Goal: Task Accomplishment & Management: Use online tool/utility

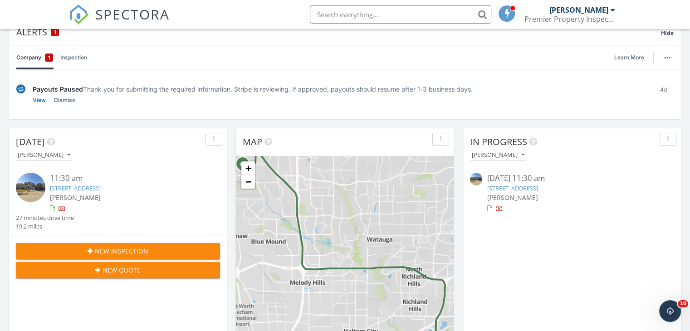
scroll to position [74, 0]
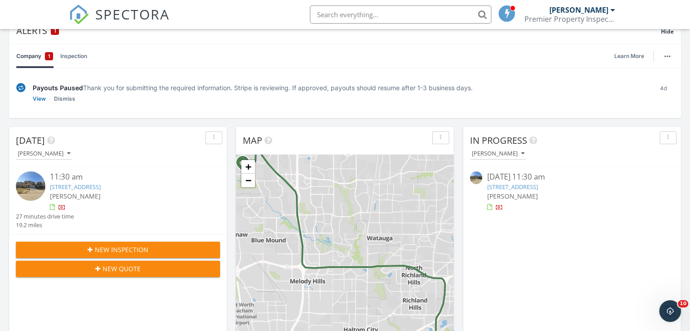
click at [101, 188] on link "356 Blf Br Wy, Fort Worth, TX 76120" at bounding box center [75, 187] width 51 height 8
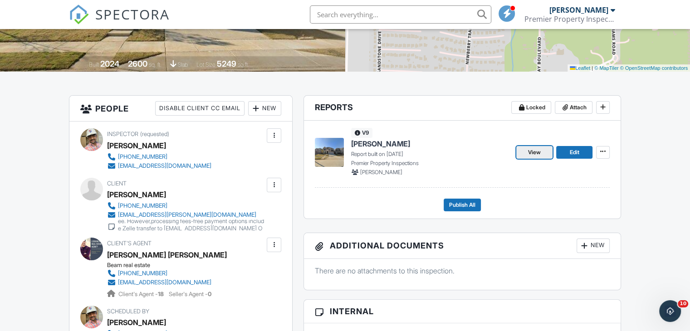
click at [543, 153] on link "View" at bounding box center [534, 152] width 36 height 13
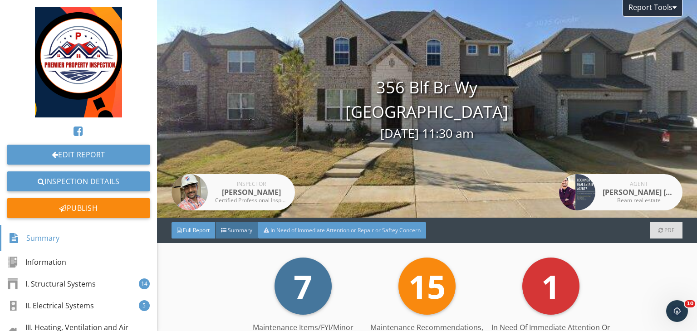
click at [290, 230] on span "In Need of Immediate Attention or Repair or Saftey Concern" at bounding box center [345, 230] width 150 height 8
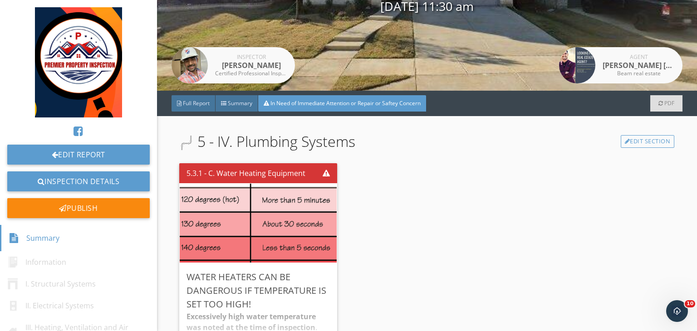
scroll to position [129, 0]
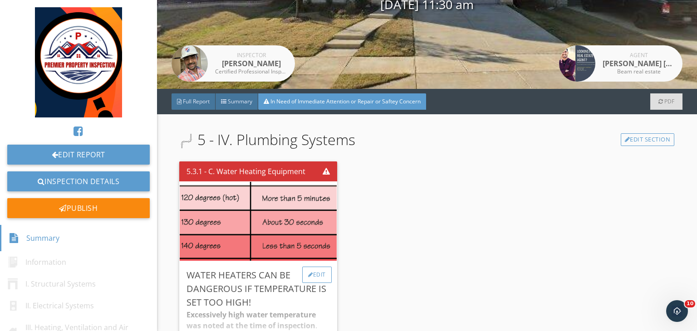
click at [319, 276] on div "Edit" at bounding box center [316, 275] width 29 height 16
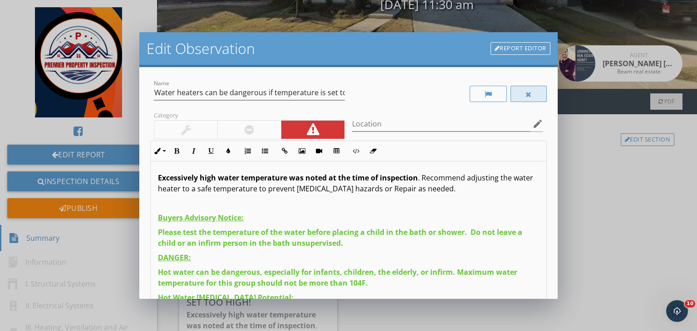
click at [520, 90] on div at bounding box center [528, 94] width 36 height 16
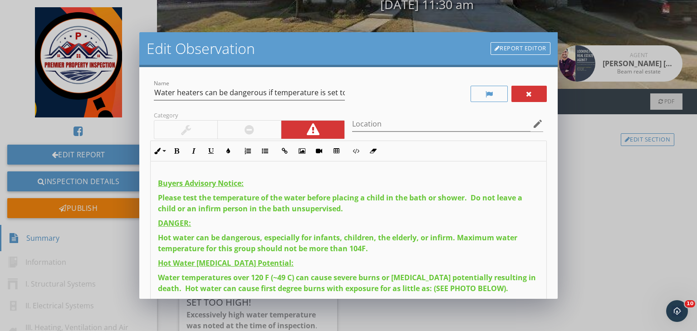
scroll to position [125, 0]
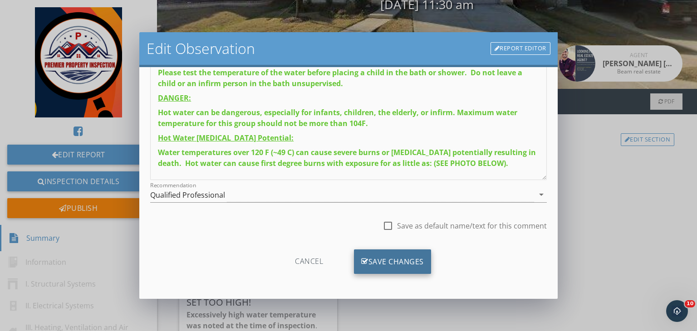
click at [391, 265] on div "Save Changes" at bounding box center [392, 262] width 77 height 25
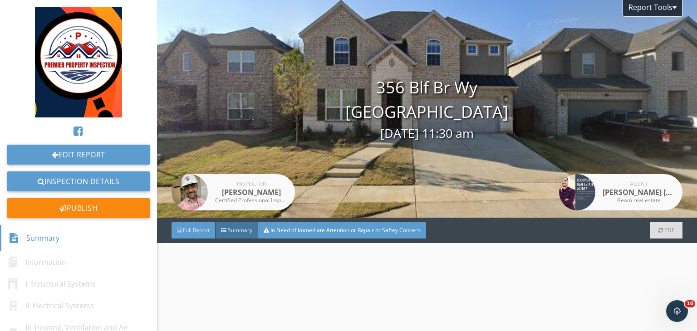
click at [201, 229] on span "Full Report" at bounding box center [196, 230] width 27 height 8
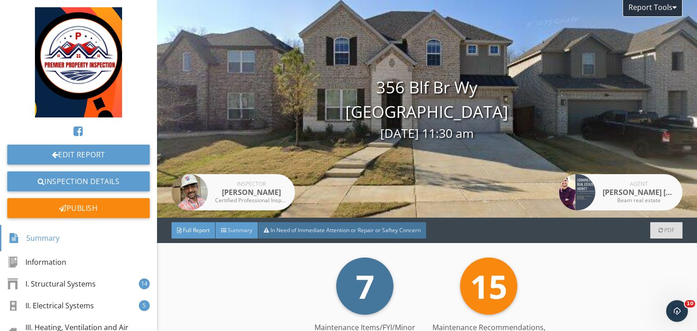
click at [231, 230] on span "Summary" at bounding box center [240, 230] width 25 height 8
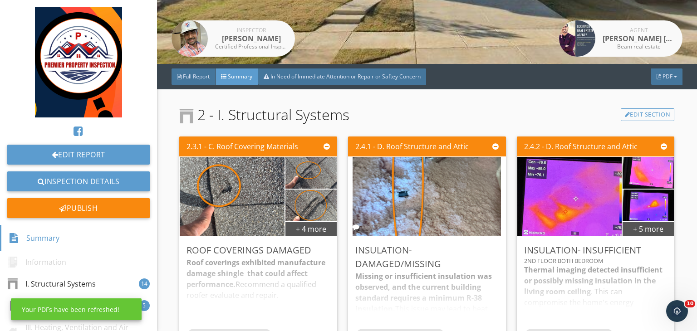
scroll to position [154, 0]
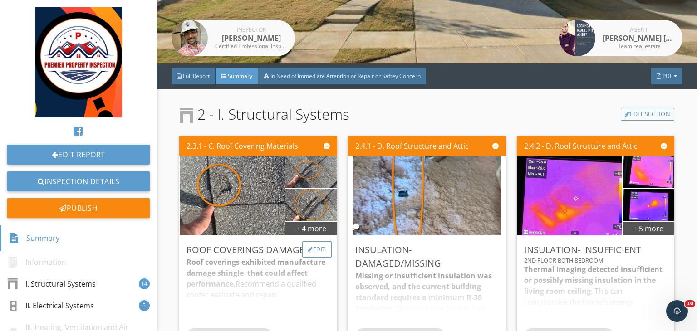
click at [320, 248] on div "Edit" at bounding box center [316, 249] width 29 height 16
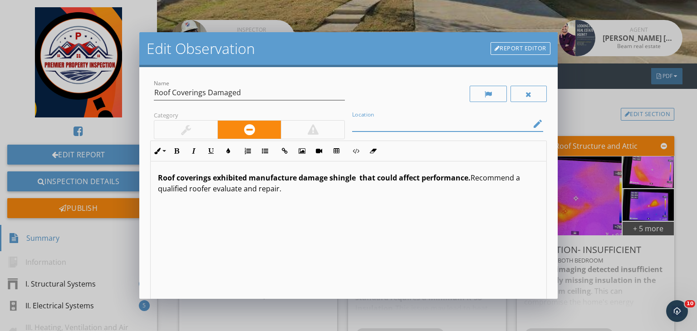
click at [359, 121] on input "Location" at bounding box center [441, 124] width 178 height 15
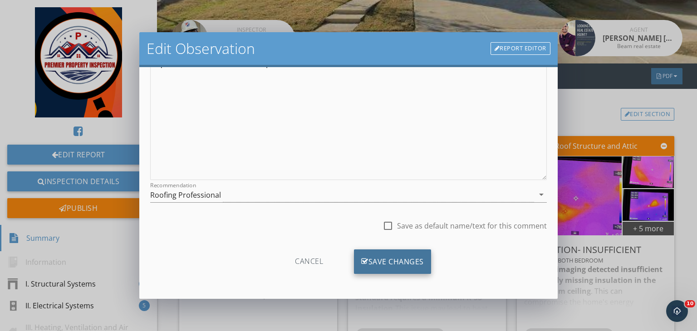
type input "Rear right side of the roof"
click at [390, 255] on div "Save Changes" at bounding box center [392, 262] width 77 height 25
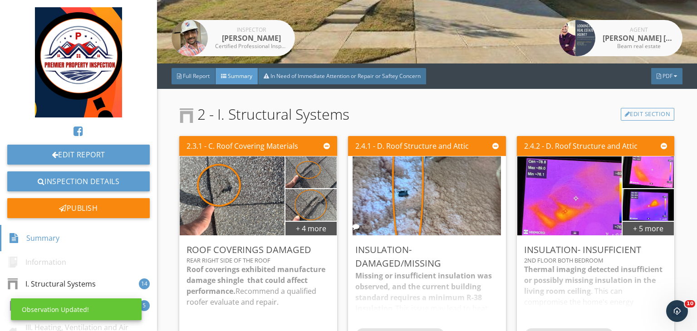
scroll to position [18, 0]
click at [477, 250] on div "Edit" at bounding box center [485, 249] width 29 height 16
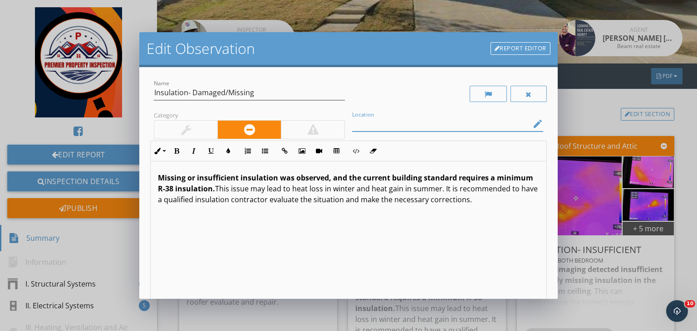
click at [395, 124] on input "Location" at bounding box center [441, 124] width 178 height 15
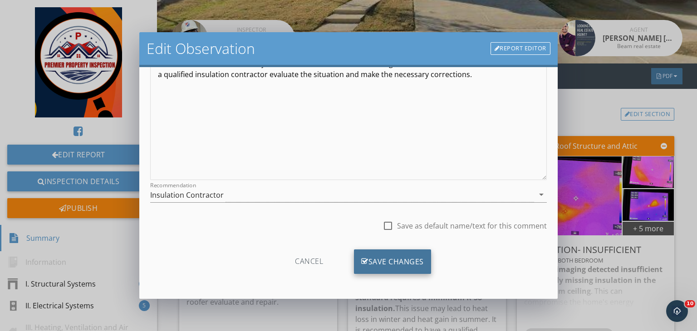
type input "[GEOGRAPHIC_DATA] area (behind the media room)"
click at [396, 262] on div "Save Changes" at bounding box center [392, 262] width 77 height 25
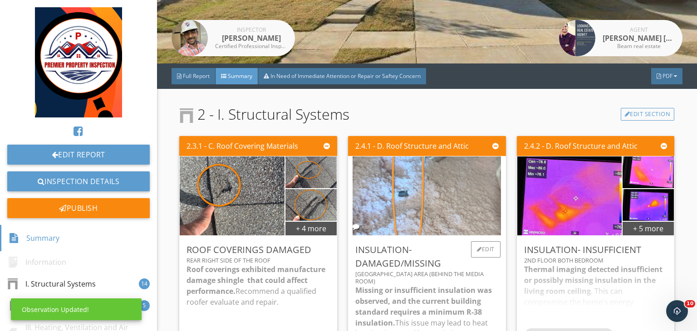
scroll to position [18, 0]
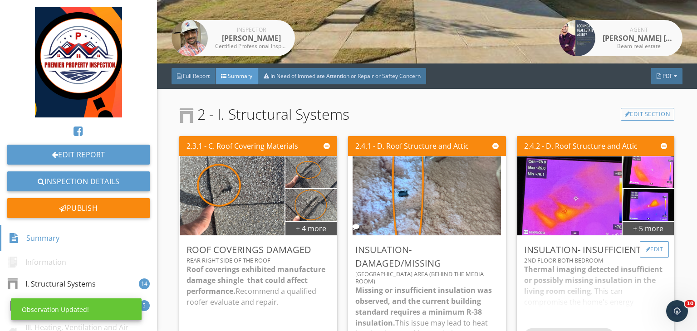
click at [643, 249] on div "Edit" at bounding box center [654, 249] width 29 height 16
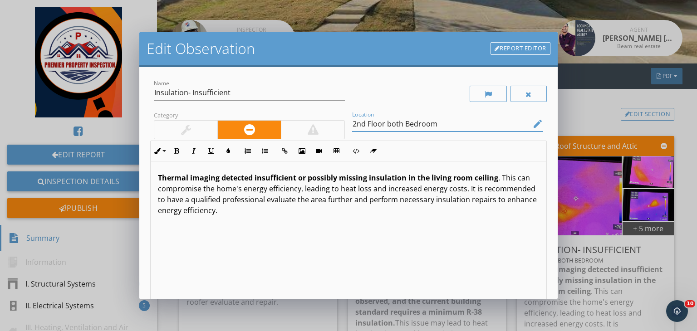
click at [402, 122] on input "2nd Floor both Bedroom" at bounding box center [441, 124] width 178 height 15
click at [438, 128] on input "2nd Floor both Bedroom" at bounding box center [441, 124] width 178 height 15
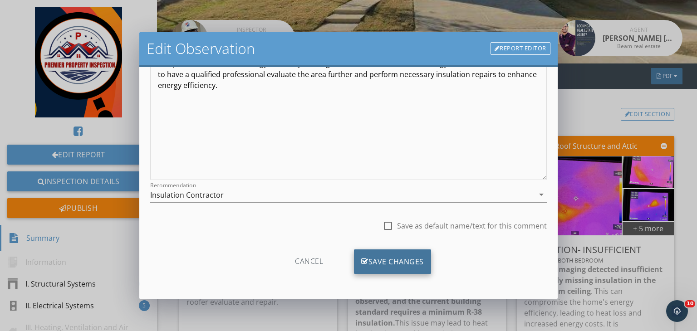
type input "2nd Floor both Bedroom angle wall"
click at [373, 267] on div "Save Changes" at bounding box center [392, 262] width 77 height 25
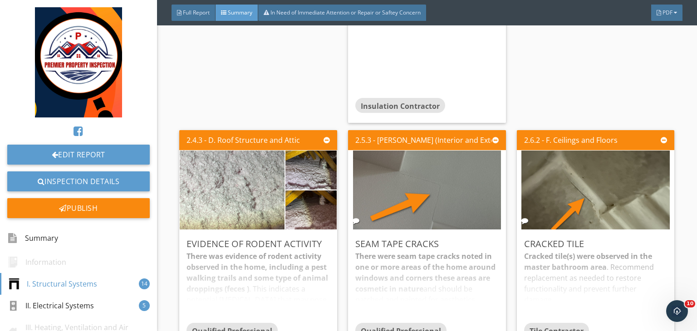
scroll to position [539, 0]
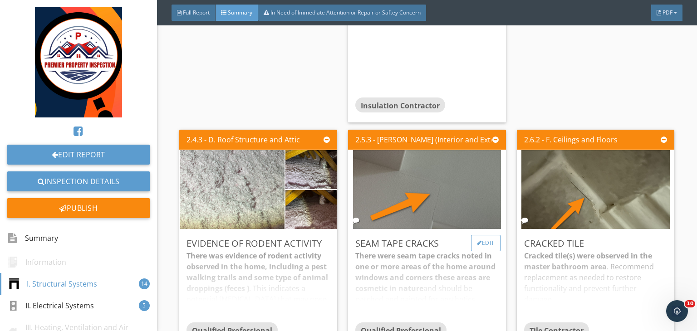
click at [482, 235] on div "Edit" at bounding box center [485, 243] width 29 height 16
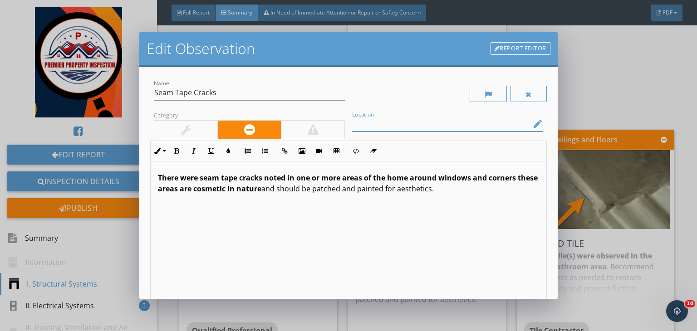
click at [471, 129] on input "Location" at bounding box center [441, 124] width 178 height 15
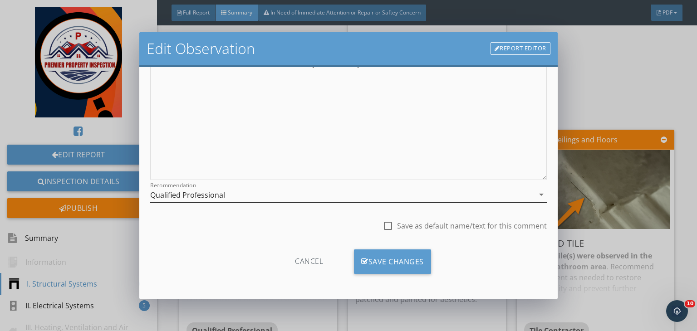
type input "Dining area drywall"
click at [274, 197] on div "Qualified Professional" at bounding box center [342, 194] width 384 height 15
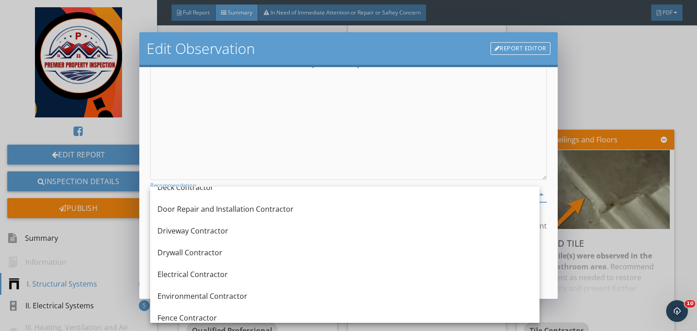
scroll to position [261, 0]
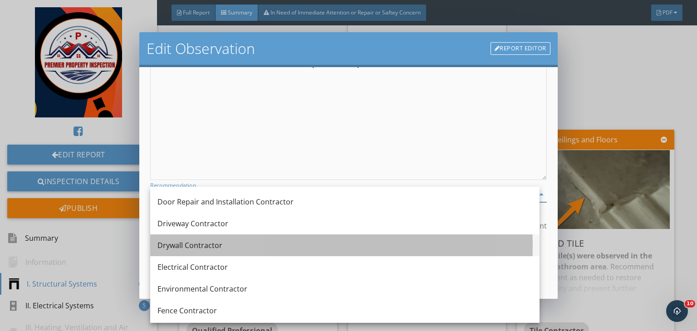
click at [194, 244] on div "Drywall Contractor" at bounding box center [344, 245] width 375 height 11
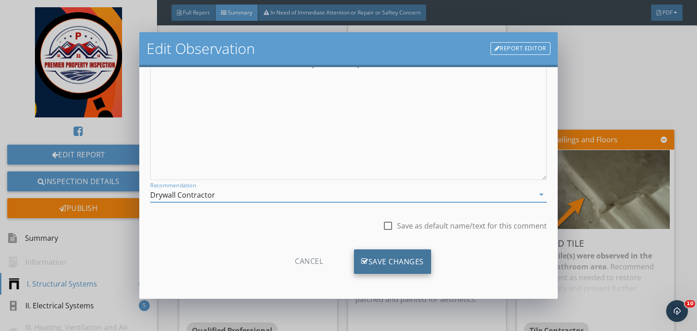
click at [373, 263] on div "Save Changes" at bounding box center [392, 262] width 77 height 25
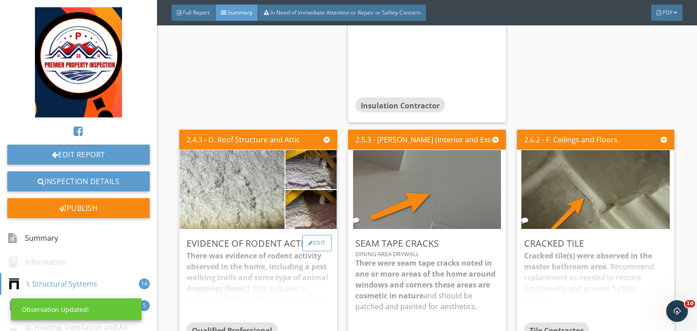
click at [326, 238] on div "Edit" at bounding box center [316, 243] width 29 height 16
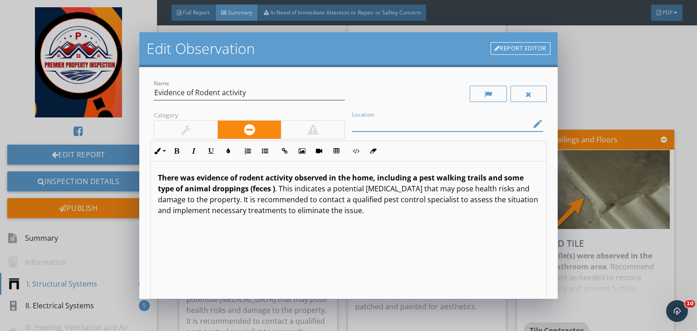
click at [377, 128] on input "Location" at bounding box center [441, 124] width 178 height 15
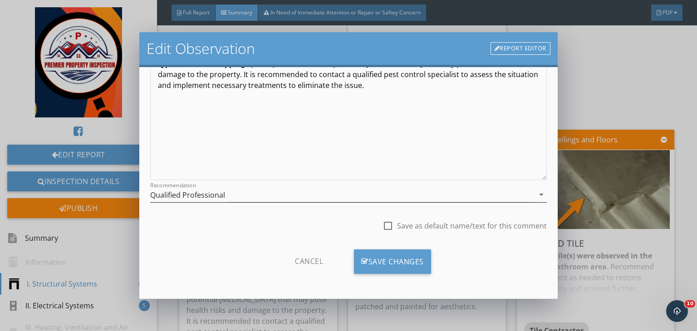
type input "upper attic"
click at [299, 194] on div "Qualified Professional" at bounding box center [342, 194] width 384 height 15
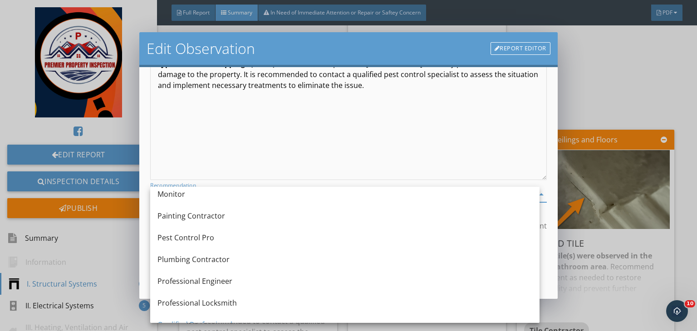
scroll to position [855, 0]
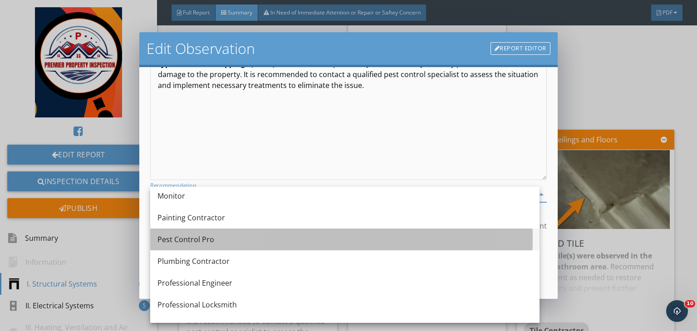
click at [200, 241] on div "Pest Control Pro" at bounding box center [344, 239] width 375 height 11
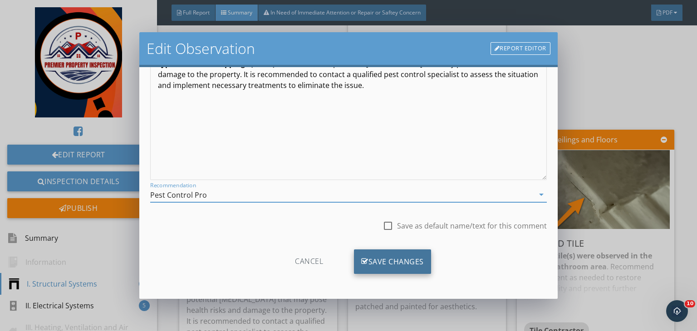
click at [387, 250] on div "Save Changes" at bounding box center [392, 262] width 77 height 25
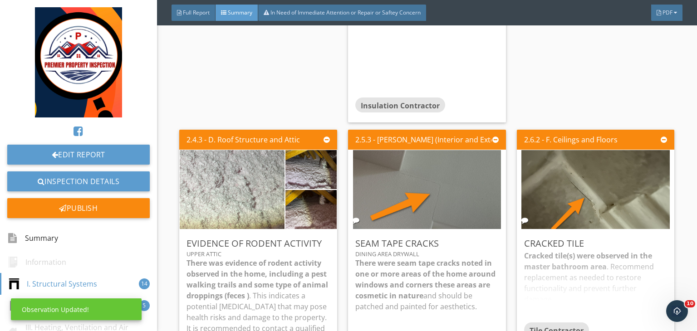
scroll to position [18, 0]
click at [644, 250] on div "Cracked tile(s) were observed in the master bathroom area . Recommend replaceme…" at bounding box center [595, 286] width 143 height 72
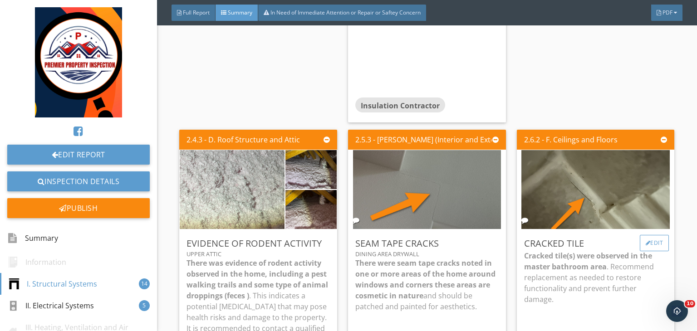
click at [647, 235] on div "Edit" at bounding box center [654, 243] width 29 height 16
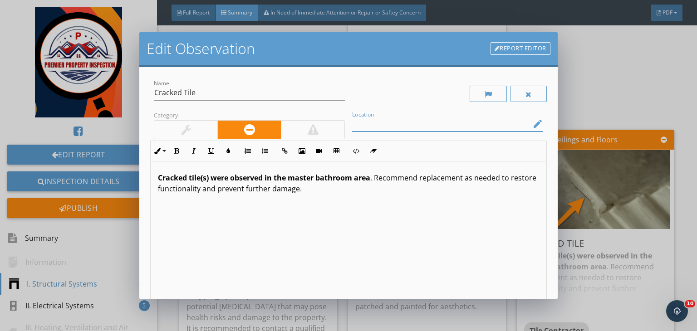
click at [454, 124] on input "Location" at bounding box center [441, 124] width 178 height 15
drag, startPoint x: 406, startPoint y: 122, endPoint x: 351, endPoint y: 122, distance: 54.9
click at [352, 122] on input "Downstairs share bath" at bounding box center [441, 124] width 178 height 15
type input "Downstairs share bath"
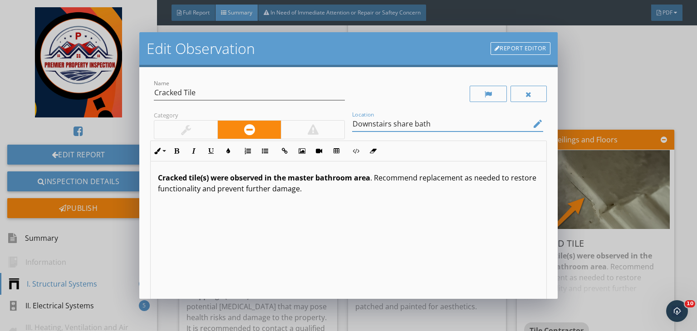
click at [305, 177] on strong "Cracked tile(s) were observed in the master bathroom area" at bounding box center [264, 178] width 212 height 10
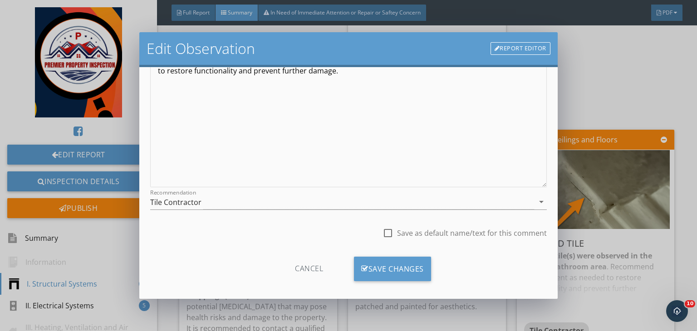
scroll to position [125, 0]
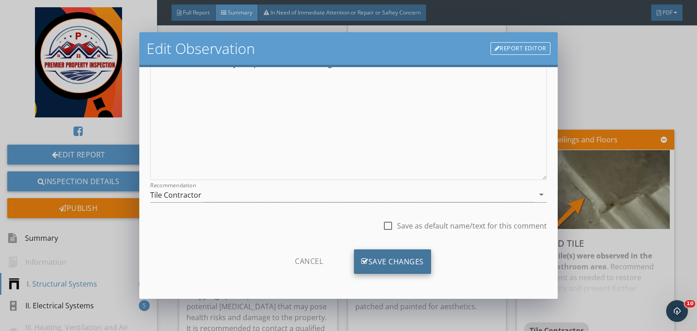
click at [383, 263] on div "Save Changes" at bounding box center [392, 262] width 77 height 25
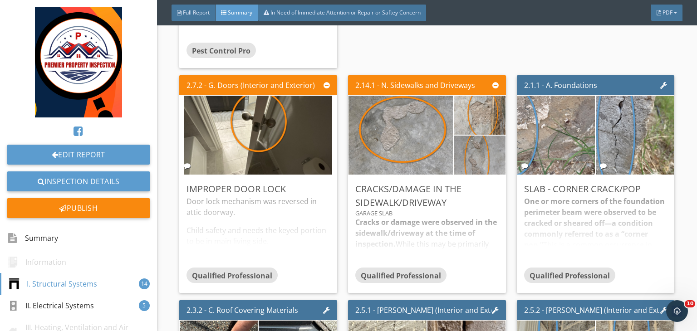
scroll to position [905, 0]
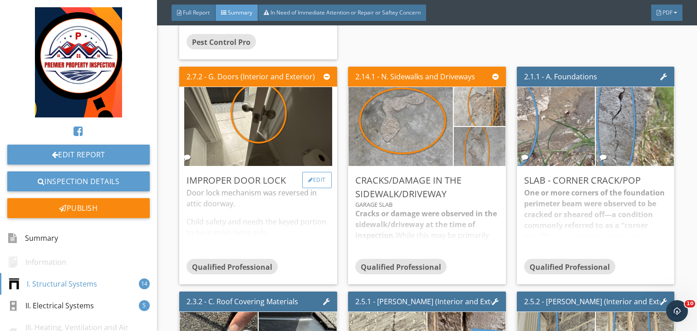
click at [318, 172] on div "Edit" at bounding box center [316, 180] width 29 height 16
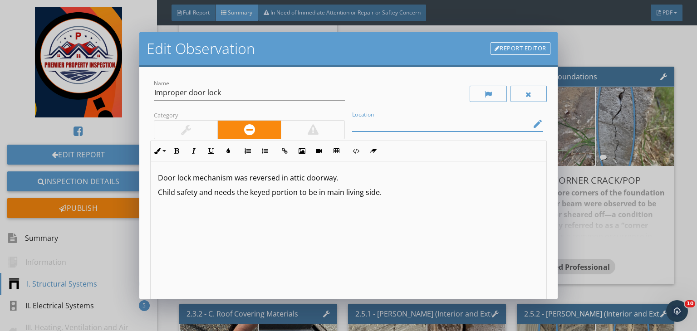
click at [386, 128] on input "Location" at bounding box center [441, 124] width 178 height 15
click at [448, 124] on input "upstair shae bath comode aarea" at bounding box center [441, 124] width 178 height 15
drag, startPoint x: 383, startPoint y: 124, endPoint x: 356, endPoint y: 128, distance: 27.6
click at [356, 128] on input "upstair shae bath commode area" at bounding box center [441, 124] width 178 height 15
click at [392, 124] on input "upstairs shae bath commode area" at bounding box center [441, 124] width 178 height 15
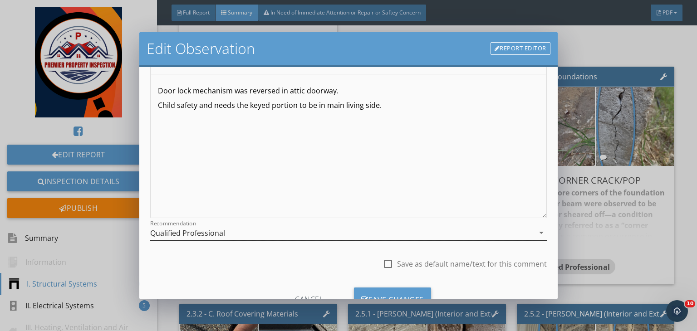
scroll to position [125, 0]
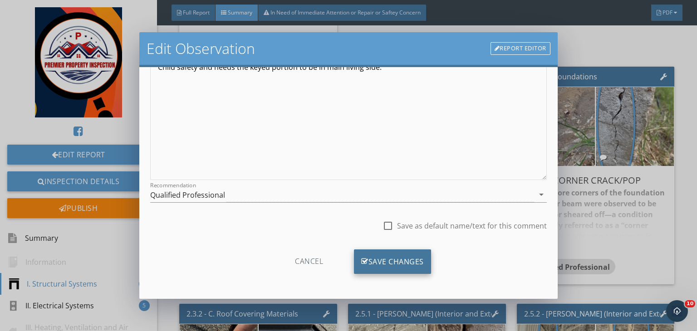
type input "upstairs share bath commode area"
click at [383, 265] on div "Save Changes" at bounding box center [392, 262] width 77 height 25
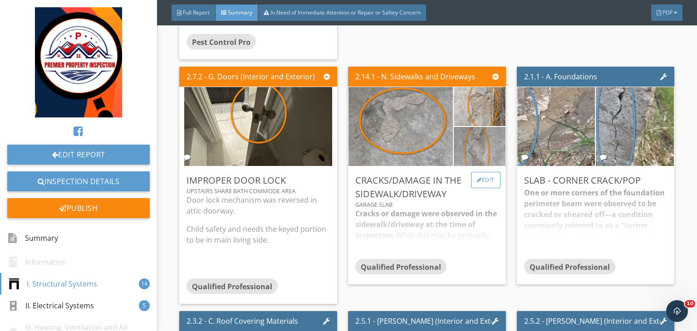
click at [487, 177] on div "Edit" at bounding box center [485, 180] width 29 height 16
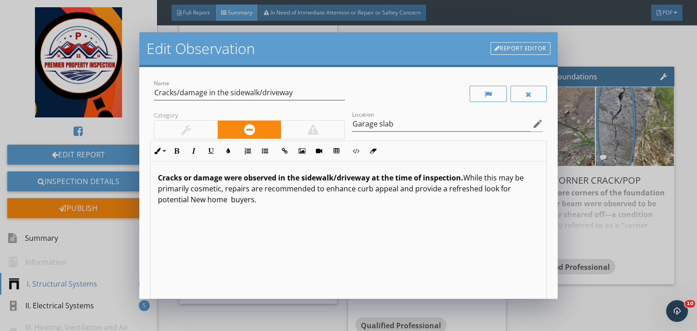
click at [450, 113] on div "Location Garage slab edit" at bounding box center [447, 125] width 191 height 29
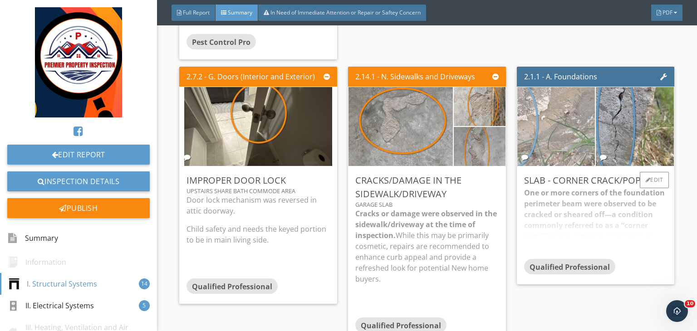
click at [553, 131] on img at bounding box center [556, 126] width 148 height 197
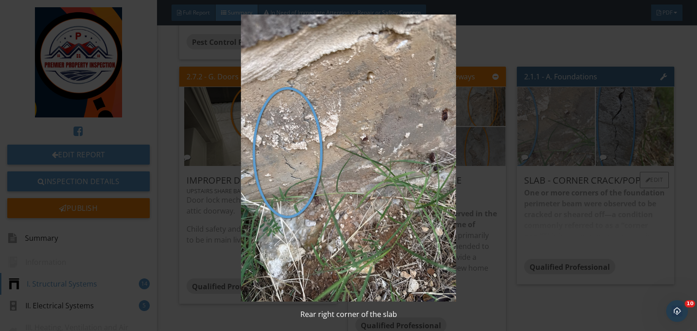
click at [553, 131] on img at bounding box center [348, 158] width 634 height 287
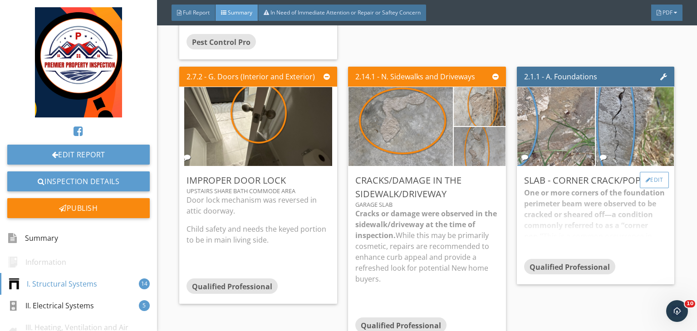
click at [651, 174] on div "Edit" at bounding box center [654, 180] width 29 height 16
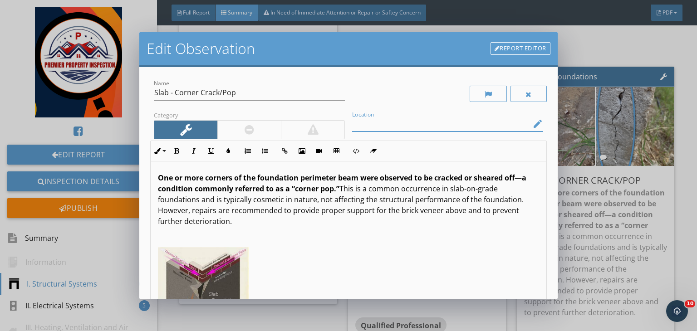
click at [497, 126] on input "Location" at bounding box center [441, 124] width 178 height 15
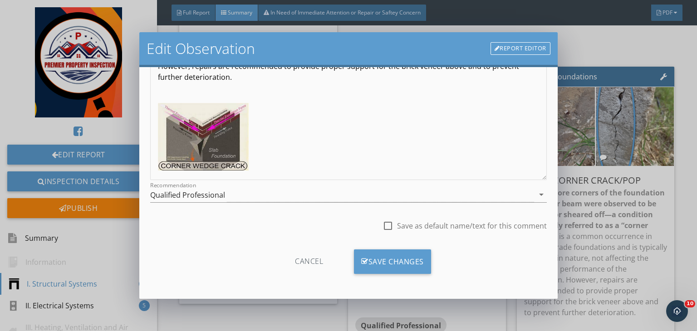
scroll to position [125, 0]
type input "Rear right corner of the slab"
click at [327, 201] on div "Qualified Professional" at bounding box center [342, 195] width 384 height 15
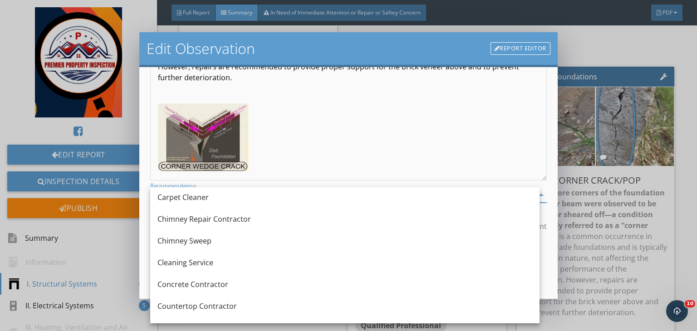
scroll to position [114, 0]
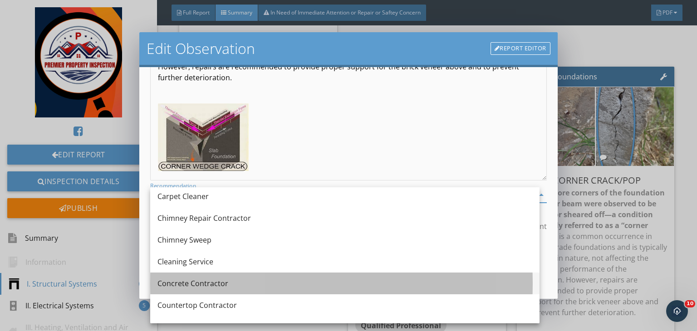
click at [190, 280] on div "Concrete Contractor" at bounding box center [344, 283] width 375 height 11
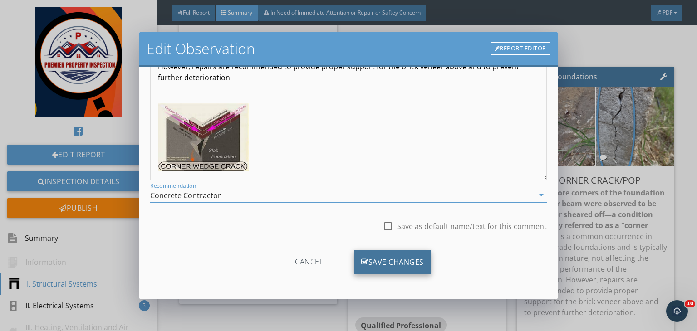
click at [379, 258] on div "Save Changes" at bounding box center [392, 262] width 77 height 25
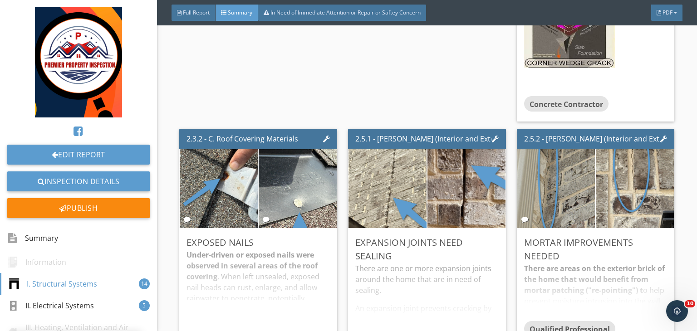
scroll to position [1260, 0]
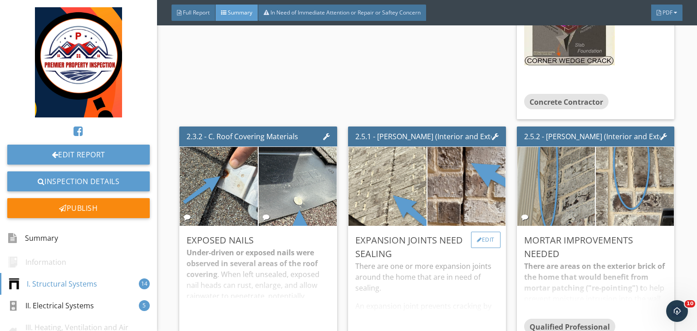
click at [477, 236] on div "Edit" at bounding box center [485, 240] width 29 height 16
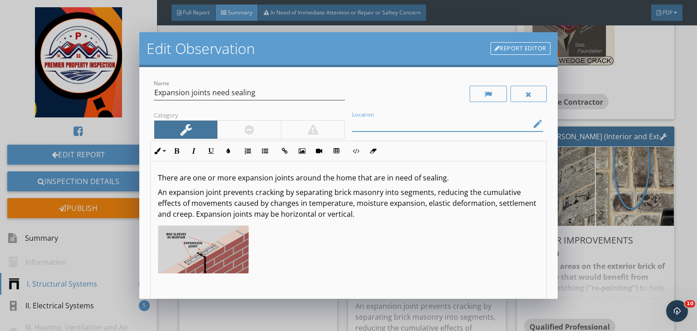
click at [403, 122] on input "Location" at bounding box center [441, 124] width 178 height 15
type input "l"
type input "Left side of brick veneer"
click at [310, 177] on p "There are one or more expansion joints around the home that are in need of seal…" at bounding box center [348, 177] width 381 height 11
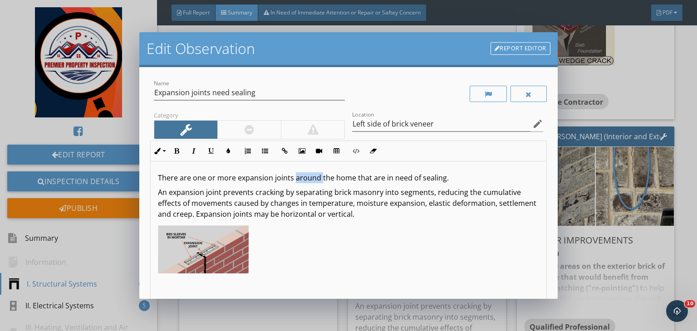
click at [310, 177] on p "There are one or more expansion joints around the home that are in need of seal…" at bounding box center [348, 177] width 381 height 11
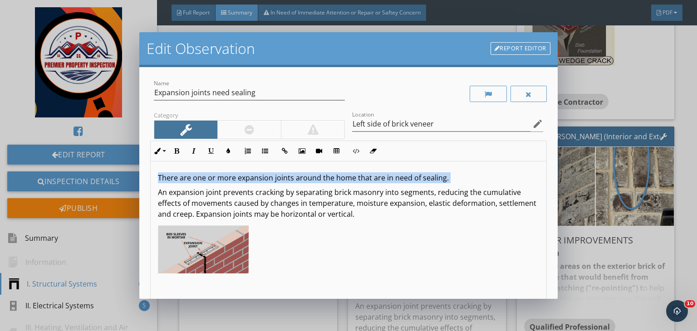
click at [310, 177] on p "There are one or more expansion joints around the home that are in need of seal…" at bounding box center [348, 177] width 381 height 11
click at [179, 148] on icon "button" at bounding box center [176, 151] width 6 height 6
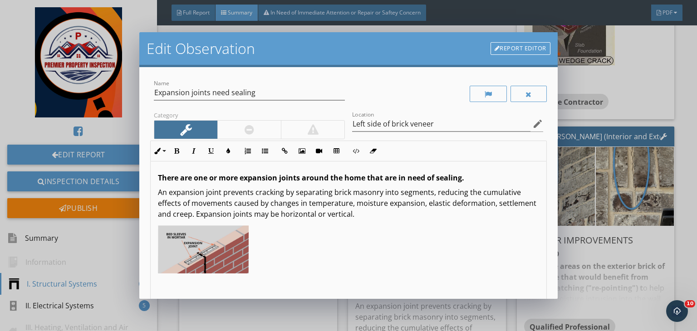
click at [235, 135] on div at bounding box center [249, 130] width 64 height 18
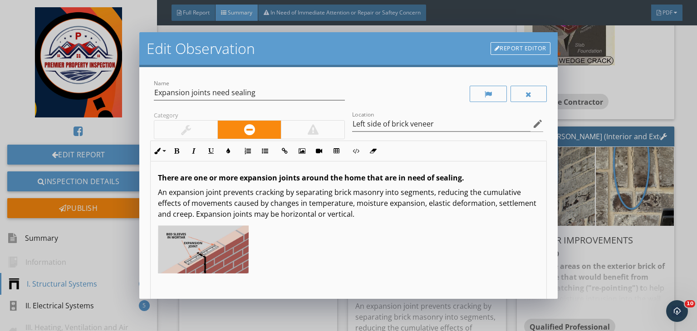
scroll to position [125, 0]
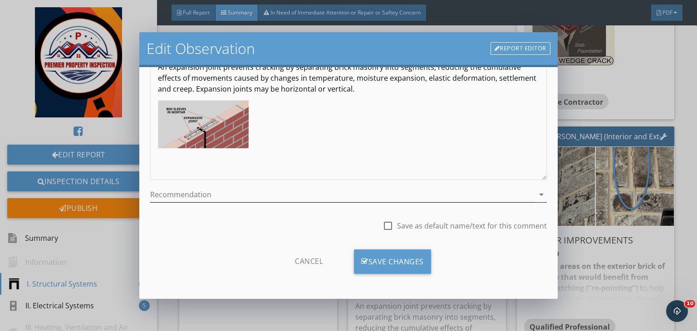
click at [277, 201] on div at bounding box center [342, 194] width 384 height 15
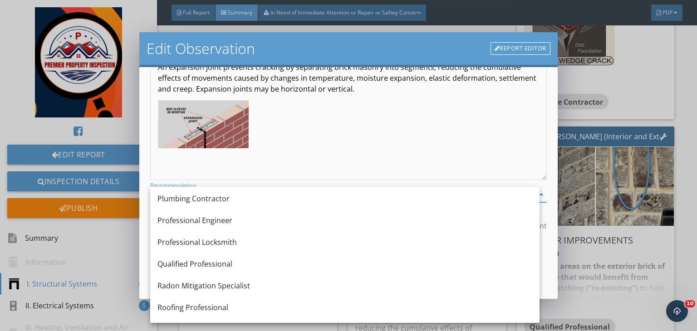
scroll to position [918, 0]
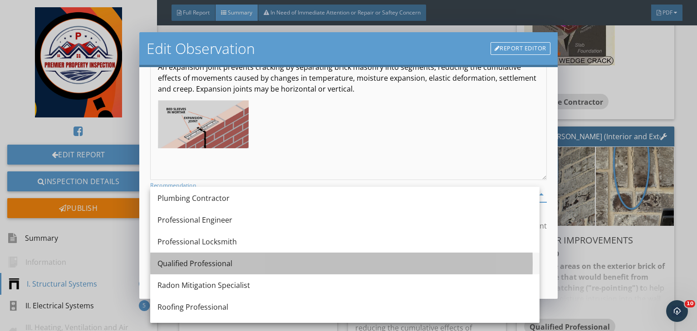
click at [196, 267] on div "Qualified Professional" at bounding box center [344, 263] width 375 height 11
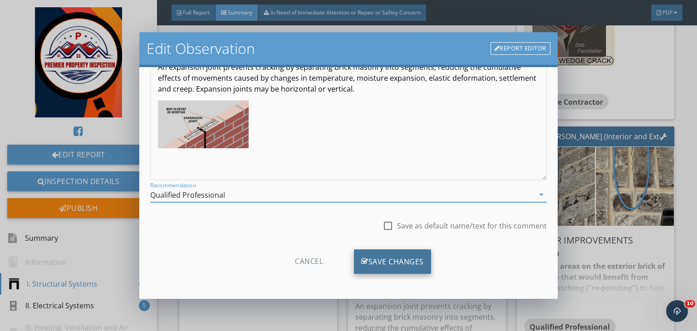
click at [368, 260] on div "Save Changes" at bounding box center [392, 262] width 77 height 25
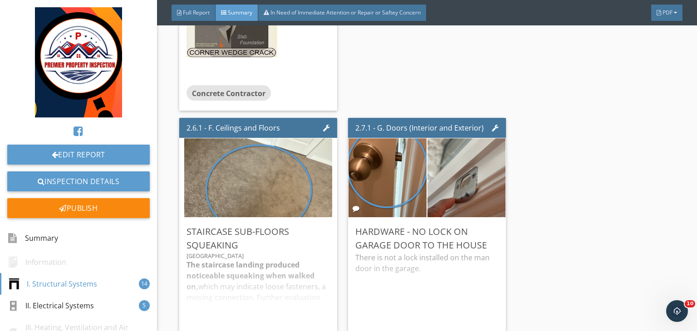
scroll to position [1638, 0]
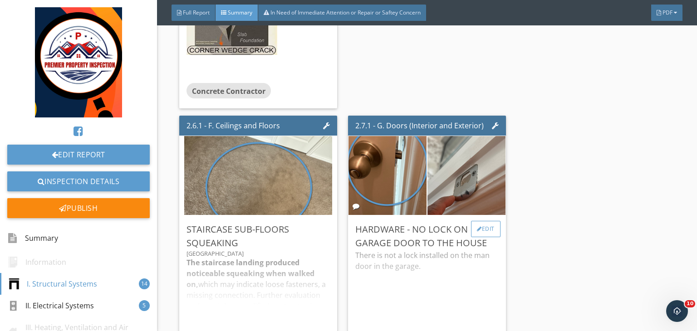
click at [483, 224] on div "Edit" at bounding box center [485, 229] width 29 height 16
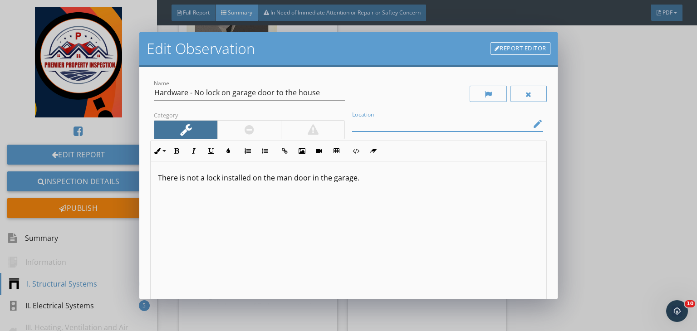
click at [382, 125] on input "Location" at bounding box center [441, 124] width 178 height 15
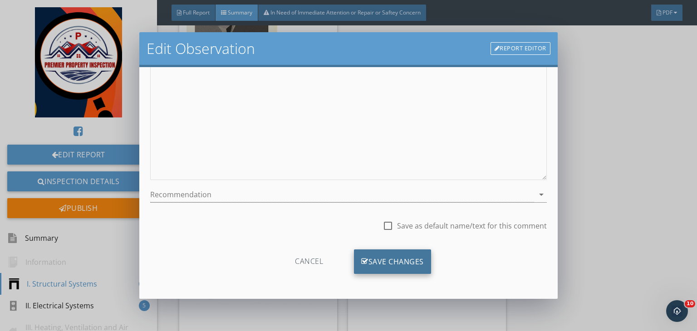
type input "Master bath commode area"
click at [403, 271] on div "Save Changes" at bounding box center [392, 262] width 77 height 25
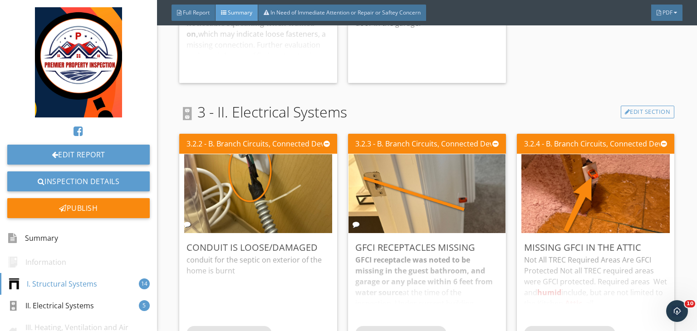
scroll to position [1889, 0]
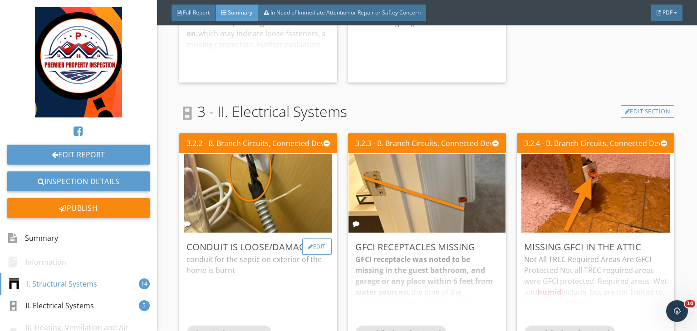
click at [319, 239] on div "Edit" at bounding box center [316, 247] width 29 height 16
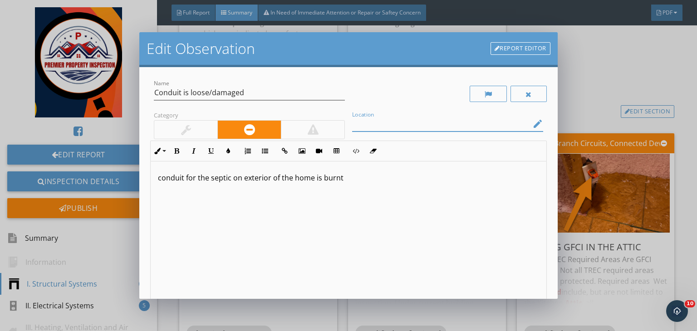
click at [386, 125] on input "Location" at bounding box center [441, 124] width 178 height 15
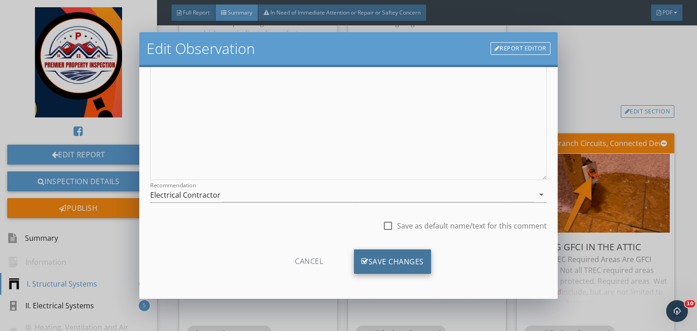
type input "Under cook top oven"
click at [395, 256] on div "Save Changes" at bounding box center [392, 262] width 77 height 25
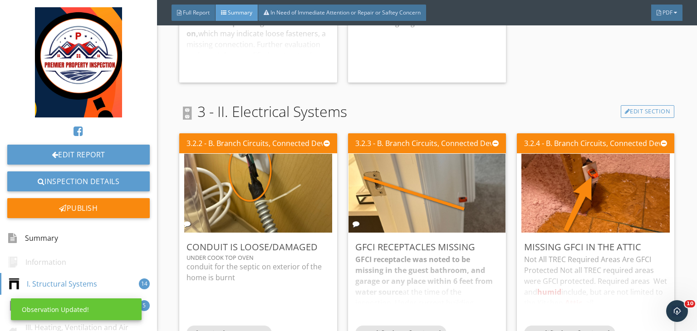
scroll to position [18, 0]
click at [477, 244] on div at bounding box center [479, 246] width 5 height 5
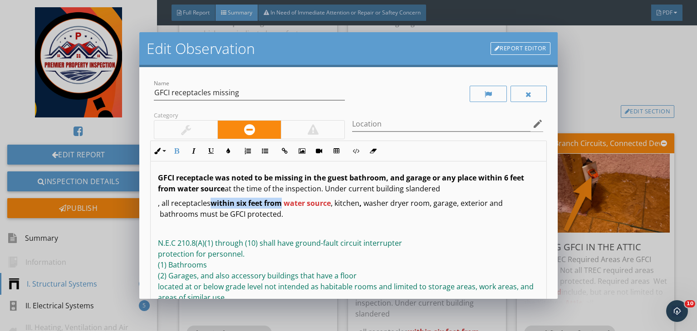
drag, startPoint x: 282, startPoint y: 204, endPoint x: 214, endPoint y: 204, distance: 68.1
click at [214, 204] on span "within six feet from water source" at bounding box center [271, 203] width 120 height 10
copy span "within six feet from"
click at [368, 128] on input "Location" at bounding box center [441, 124] width 178 height 15
paste input "within six feet from"
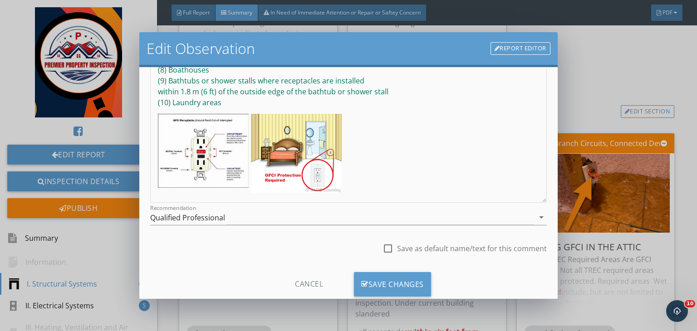
scroll to position [125, 0]
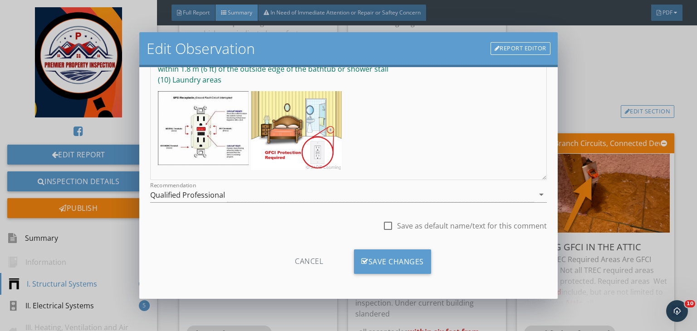
type input "within six feet from upstairs bath sink"
click at [334, 206] on div at bounding box center [348, 208] width 397 height 5
click at [319, 200] on div "Qualified Professional" at bounding box center [342, 194] width 384 height 15
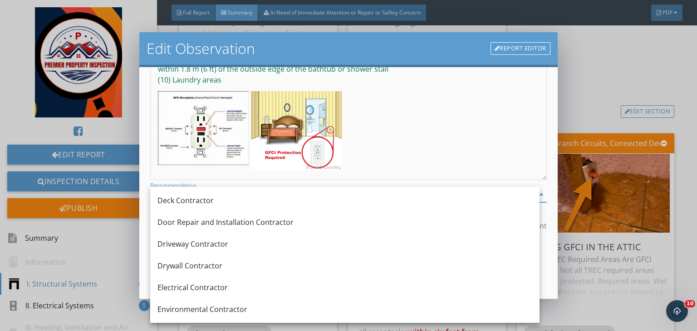
scroll to position [241, 0]
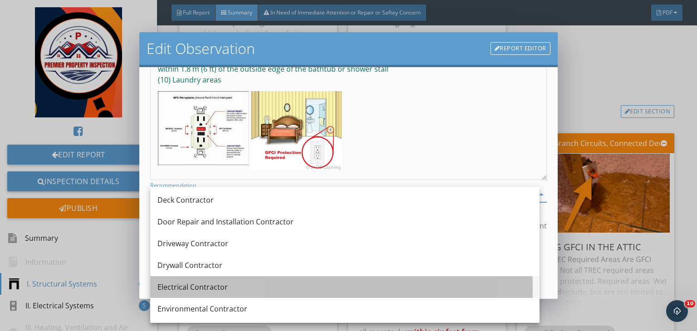
click at [180, 290] on div "Electrical Contractor" at bounding box center [344, 287] width 375 height 11
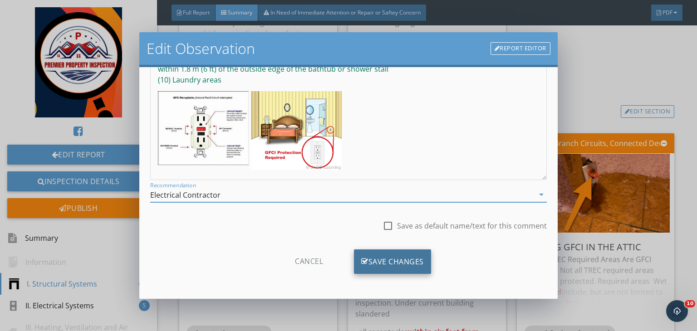
click at [383, 268] on div "Save Changes" at bounding box center [392, 262] width 77 height 25
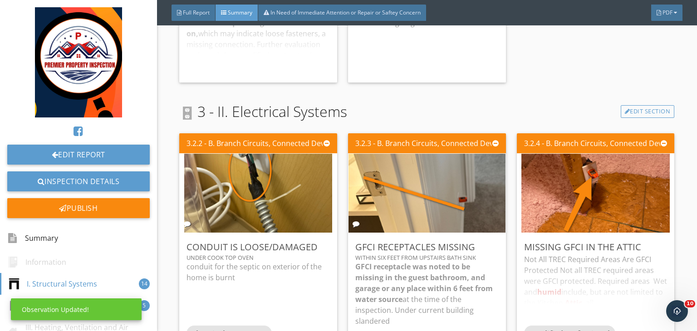
scroll to position [18, 0]
click at [643, 239] on div "Edit" at bounding box center [654, 247] width 29 height 16
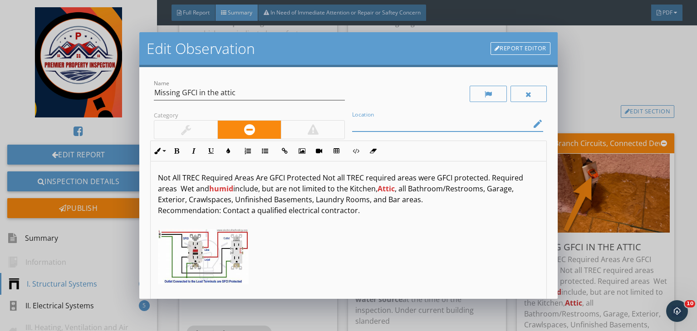
click at [430, 130] on input "Location" at bounding box center [441, 124] width 178 height 15
type input "Attic"
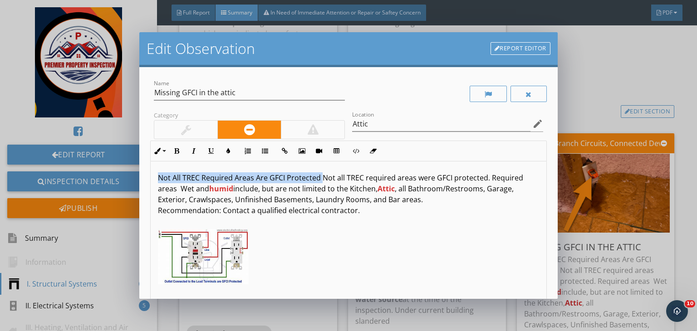
drag, startPoint x: 320, startPoint y: 177, endPoint x: 147, endPoint y: 175, distance: 172.4
click at [147, 175] on div "Name Missing GFCI in the attic Category Location Attic edit Inline Style XLarge…" at bounding box center [348, 183] width 418 height 232
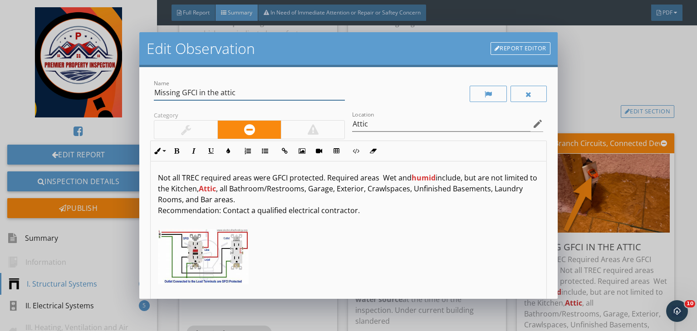
click at [183, 95] on input "Missing GFCI in the attic" at bounding box center [249, 92] width 191 height 15
paste input "Not All TREC Required Areas Are GFCI Protected"
type input "Not All TREC Required Areas Are GFCI Protected"
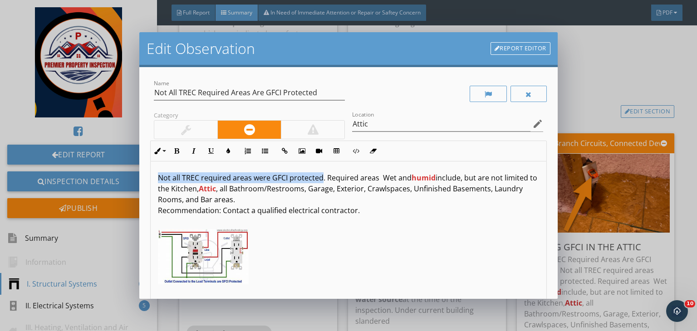
drag, startPoint x: 322, startPoint y: 176, endPoint x: 137, endPoint y: 177, distance: 184.7
click at [137, 177] on div "Edit Observation Report Editor Name Not All TREC Required Areas Are GFCI Protec…" at bounding box center [348, 165] width 697 height 331
click at [179, 150] on icon "button" at bounding box center [176, 151] width 6 height 6
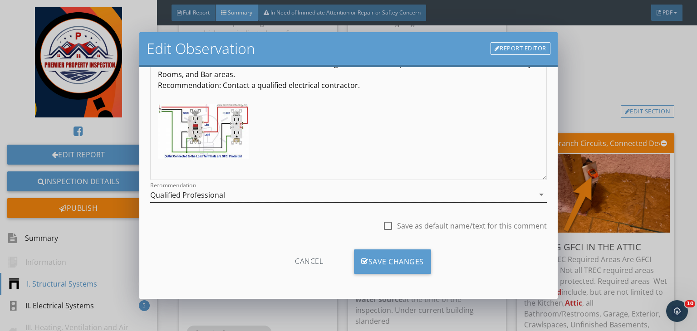
click at [265, 199] on div "Qualified Professional" at bounding box center [342, 194] width 384 height 15
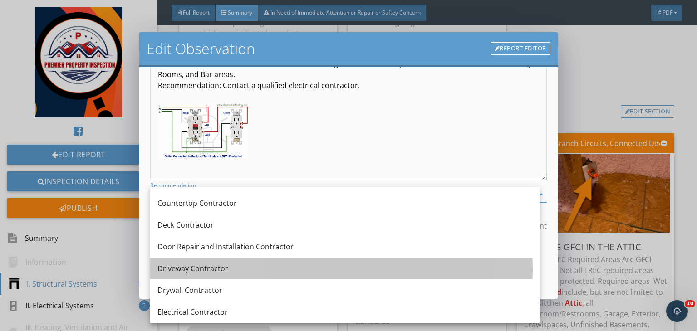
scroll to position [220, 0]
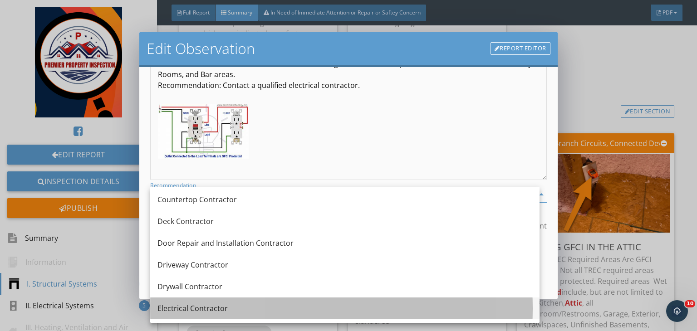
drag, startPoint x: 220, startPoint y: 275, endPoint x: 185, endPoint y: 307, distance: 47.5
click at [185, 307] on div "Electrical Contractor" at bounding box center [344, 308] width 375 height 11
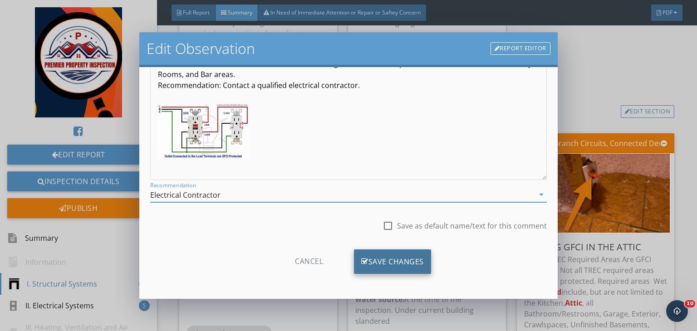
click at [378, 257] on div "Save Changes" at bounding box center [392, 262] width 77 height 25
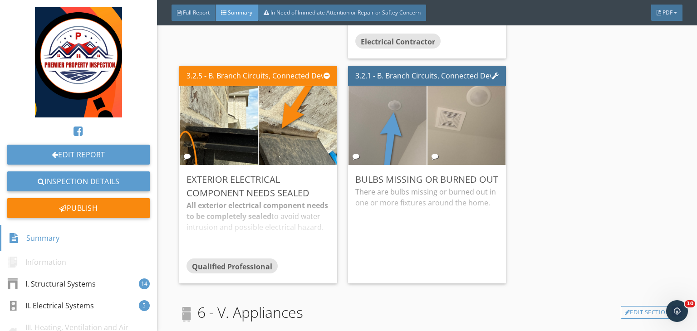
scroll to position [2810, 0]
click at [479, 240] on div "There are bulbs missing or burned out in one or more fixtures around the home." at bounding box center [426, 231] width 143 height 90
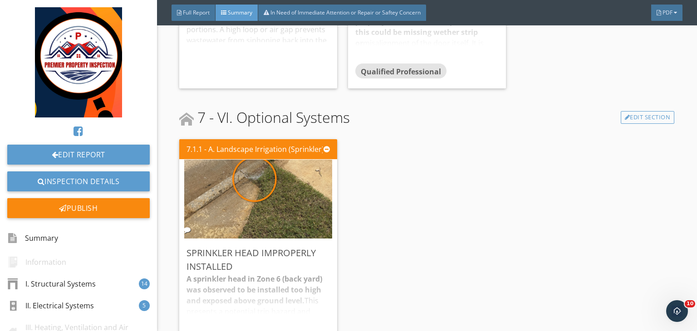
scroll to position [3303, 0]
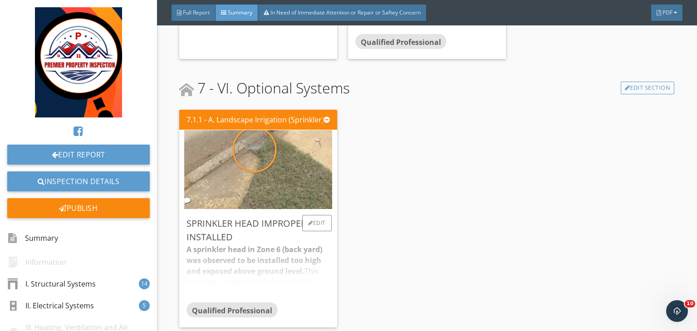
drag, startPoint x: 479, startPoint y: 240, endPoint x: 256, endPoint y: 146, distance: 241.8
click at [256, 146] on img at bounding box center [258, 169] width 148 height 197
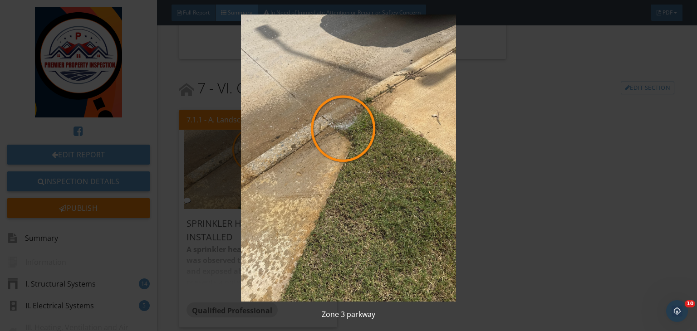
click at [529, 178] on img at bounding box center [348, 158] width 634 height 287
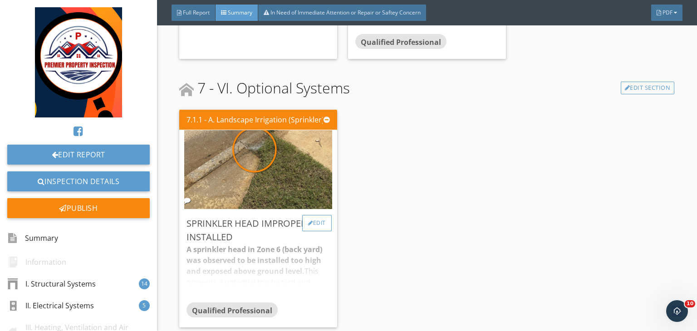
click at [318, 222] on div "Edit" at bounding box center [316, 223] width 29 height 16
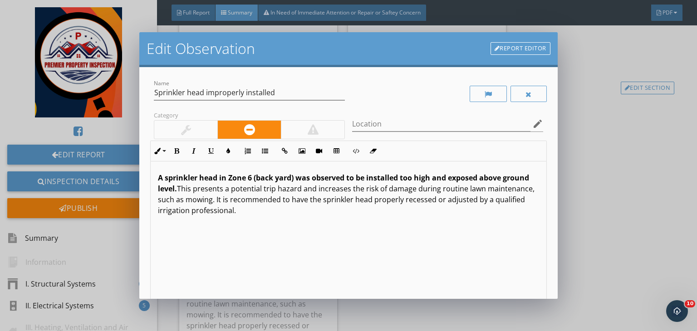
click at [252, 177] on strong "A sprinkler head in Zone 6 (back yard) was observed to be installed too high an…" at bounding box center [343, 183] width 371 height 21
click at [289, 177] on strong "A sprinkler head in Zone 3 (back yard) was observed to be installed too high an…" at bounding box center [343, 183] width 371 height 21
drag, startPoint x: 291, startPoint y: 176, endPoint x: 229, endPoint y: 173, distance: 61.8
click at [229, 173] on strong "A sprinkler head in Zone 3 (parkway) was observed to be installed too high and …" at bounding box center [342, 183] width 368 height 21
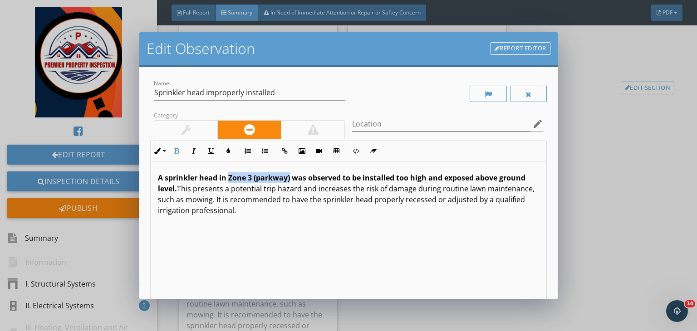
copy strong "Zone 3 (parkway)"
click at [372, 128] on input "Location" at bounding box center [441, 124] width 178 height 15
paste input "Zone 3 (parkway)"
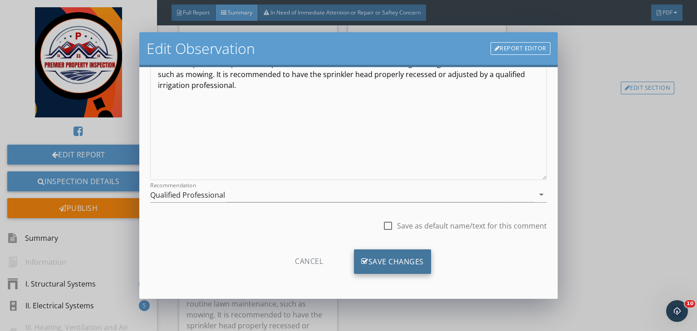
type input "Zone 3 (parkway)"
click at [375, 258] on div "Save Changes" at bounding box center [392, 262] width 77 height 25
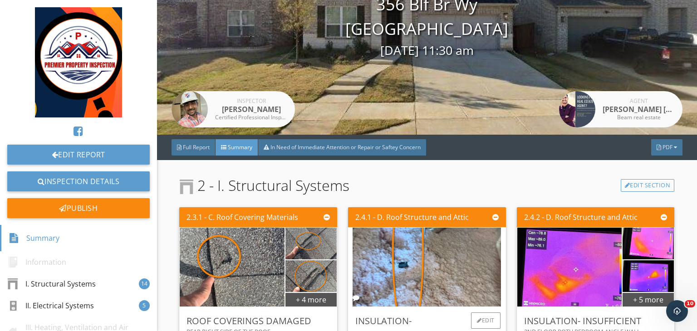
scroll to position [85, 0]
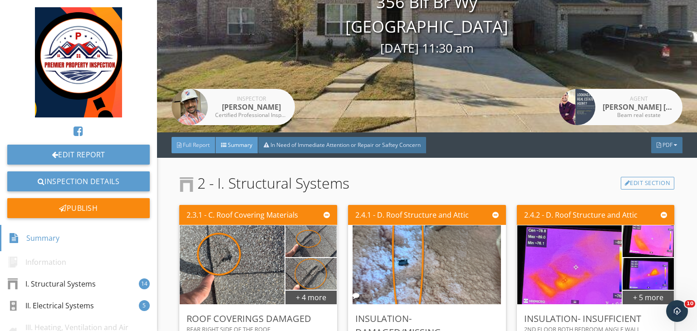
drag, startPoint x: 372, startPoint y: 257, endPoint x: 183, endPoint y: 148, distance: 218.3
click at [183, 148] on span "Full Report" at bounding box center [196, 145] width 27 height 8
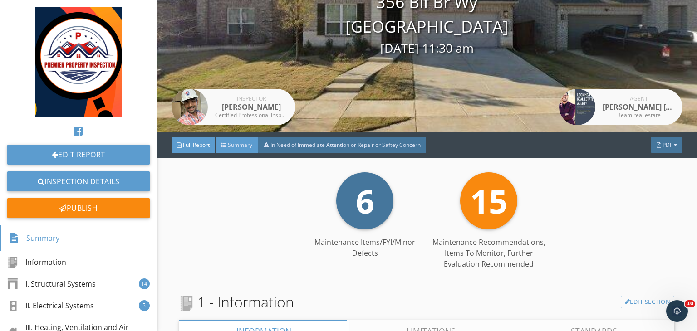
click at [249, 143] on span "Summary" at bounding box center [240, 145] width 25 height 8
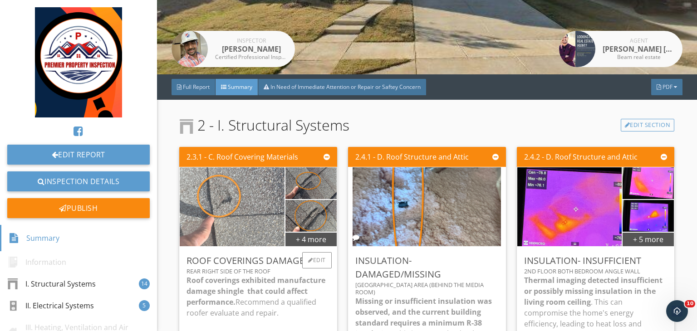
scroll to position [145, 0]
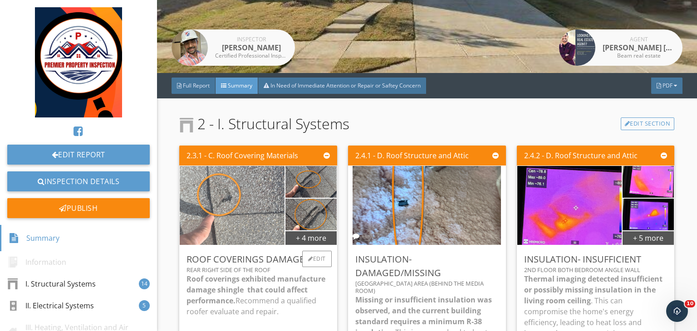
click at [231, 210] on img at bounding box center [232, 205] width 148 height 197
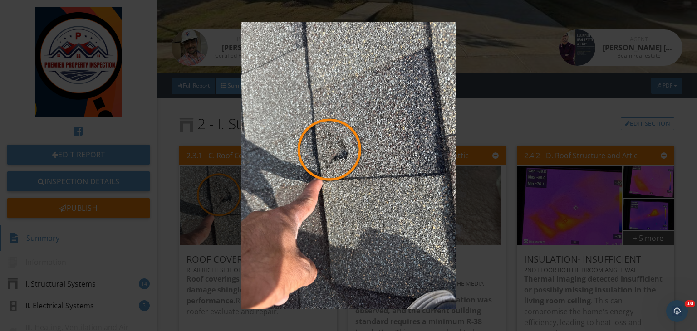
click at [542, 177] on img at bounding box center [348, 165] width 634 height 287
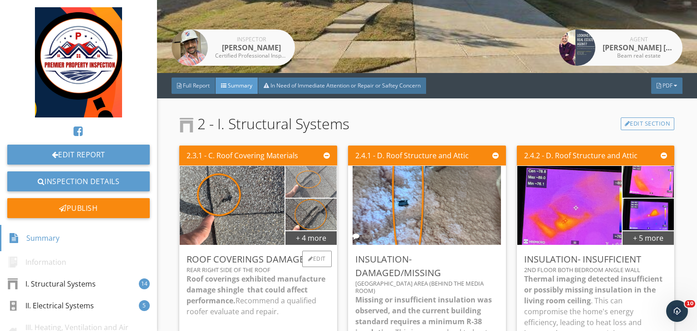
click at [309, 180] on img at bounding box center [310, 181] width 59 height 79
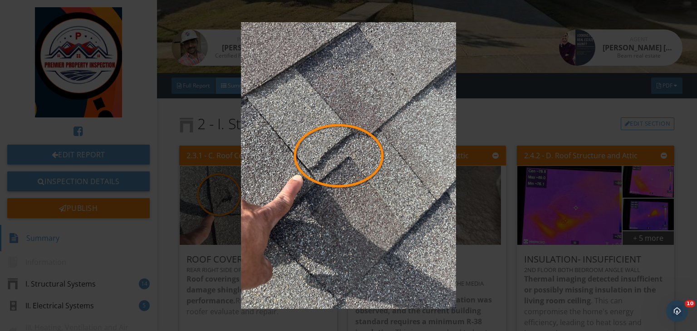
click at [495, 220] on img at bounding box center [348, 165] width 634 height 287
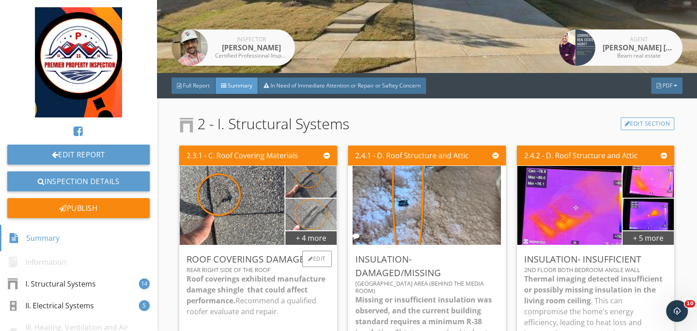
click at [303, 214] on img at bounding box center [310, 214] width 59 height 79
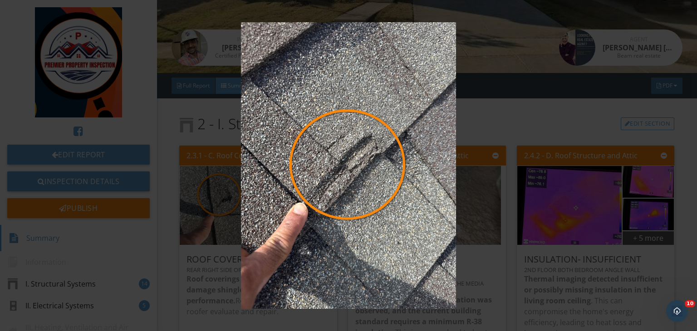
click at [493, 212] on img at bounding box center [348, 165] width 634 height 287
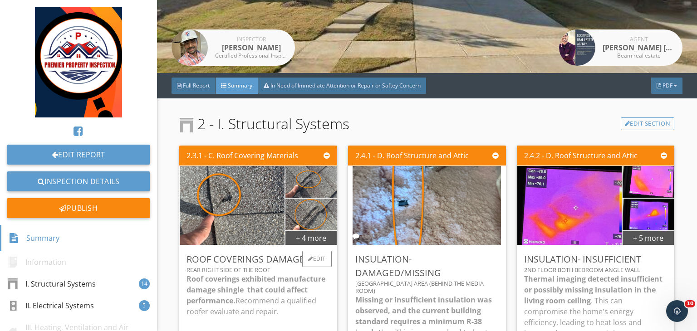
click at [302, 249] on div "Roof Coverings Damaged Rear right side of the roof Roof coverings exhibited man…" at bounding box center [258, 310] width 158 height 130
click at [298, 242] on div "+ 4 more" at bounding box center [310, 238] width 51 height 15
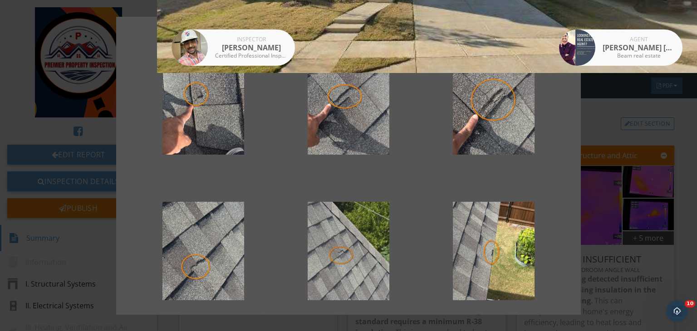
click at [342, 259] on div at bounding box center [348, 256] width 116 height 109
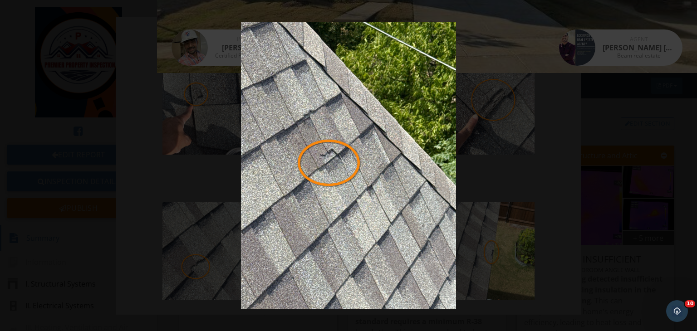
click at [510, 184] on img at bounding box center [348, 165] width 634 height 287
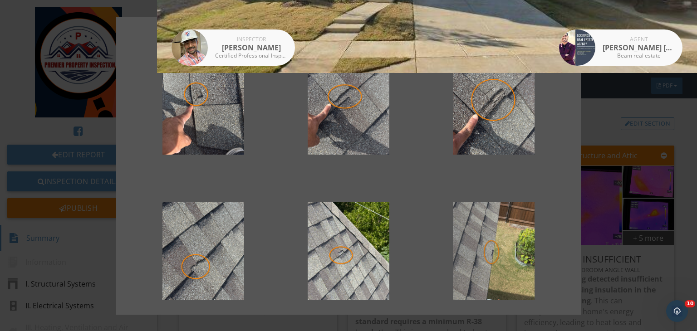
click at [470, 250] on div at bounding box center [494, 256] width 116 height 109
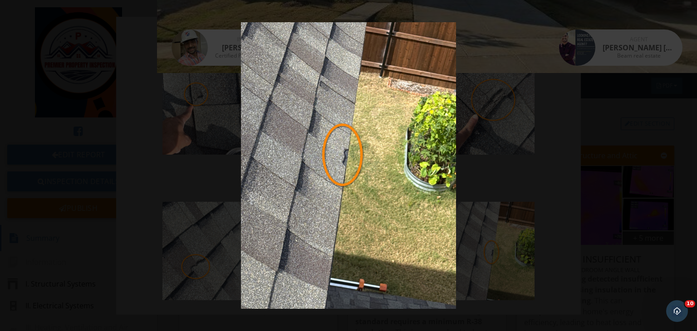
click at [485, 214] on img at bounding box center [348, 165] width 634 height 287
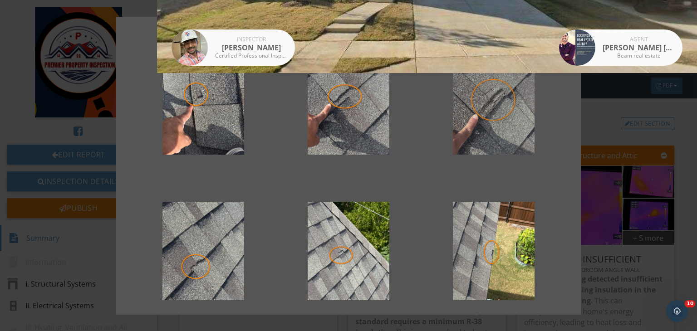
click at [496, 111] on div at bounding box center [494, 100] width 116 height 109
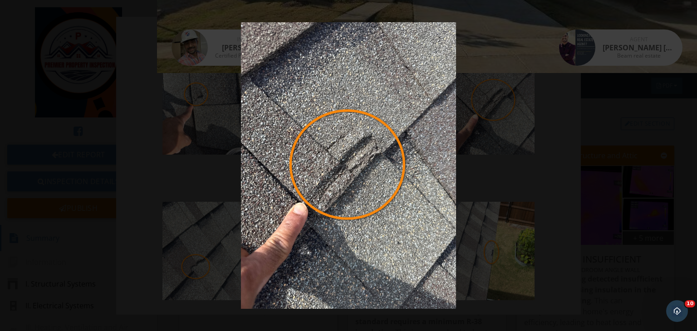
click at [546, 193] on img at bounding box center [348, 165] width 634 height 287
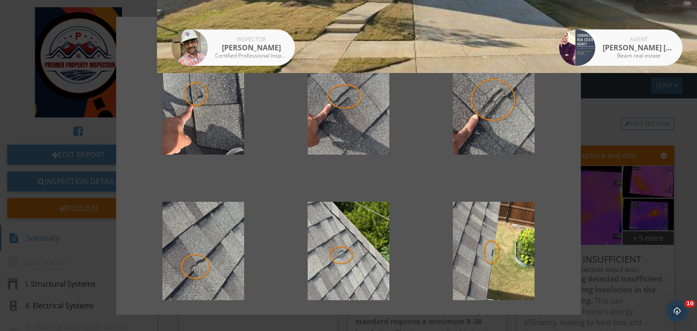
click at [634, 180] on div at bounding box center [348, 165] width 697 height 331
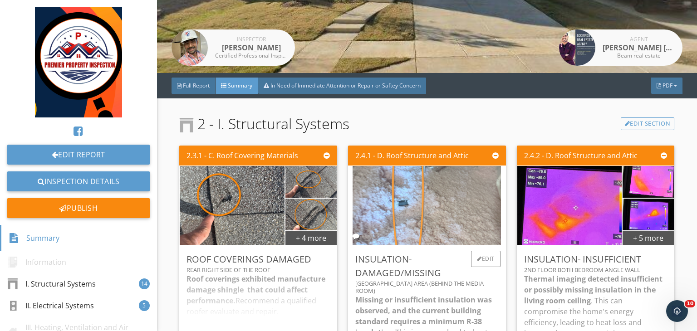
click at [396, 214] on img at bounding box center [427, 205] width 148 height 197
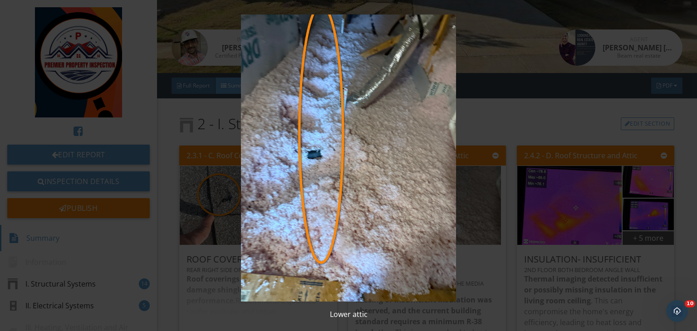
click at [515, 128] on img at bounding box center [348, 158] width 634 height 287
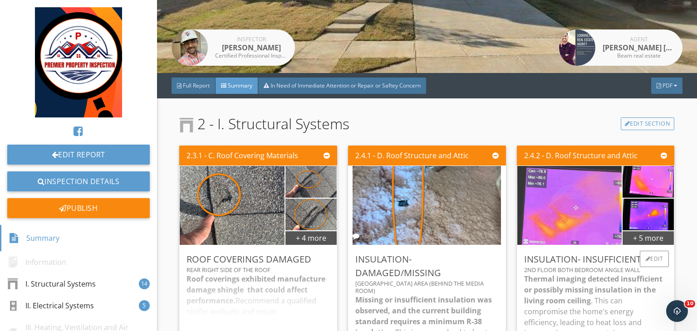
click at [568, 200] on img at bounding box center [569, 206] width 261 height 196
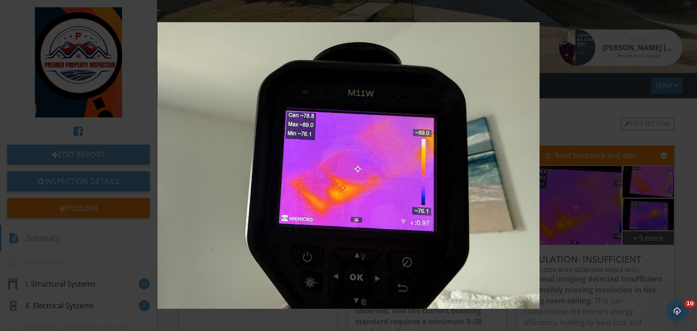
click at [616, 137] on img at bounding box center [348, 165] width 634 height 287
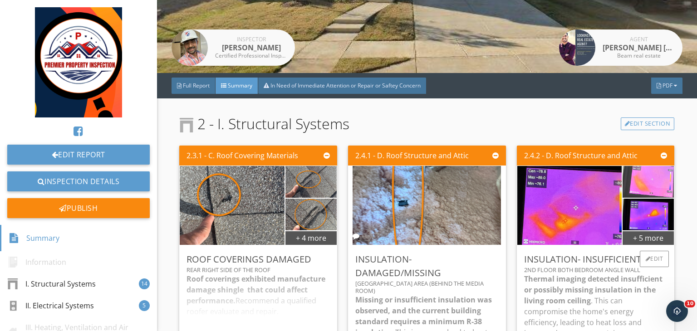
click at [632, 183] on img at bounding box center [648, 181] width 106 height 79
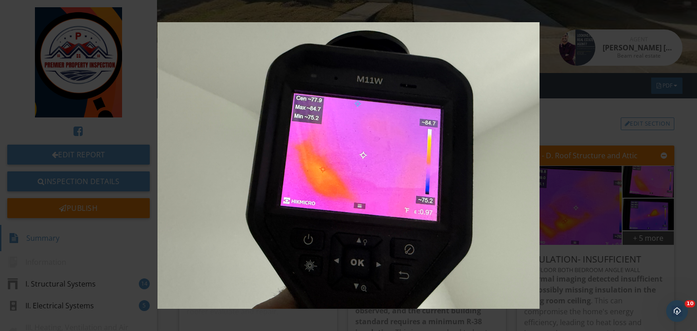
click at [577, 205] on img at bounding box center [348, 165] width 634 height 287
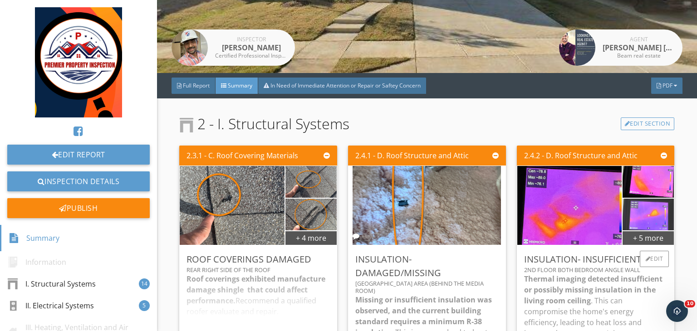
click at [637, 212] on img at bounding box center [648, 214] width 106 height 79
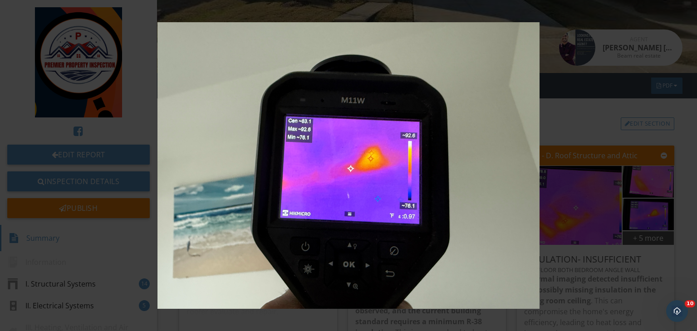
click at [630, 215] on img at bounding box center [348, 165] width 634 height 287
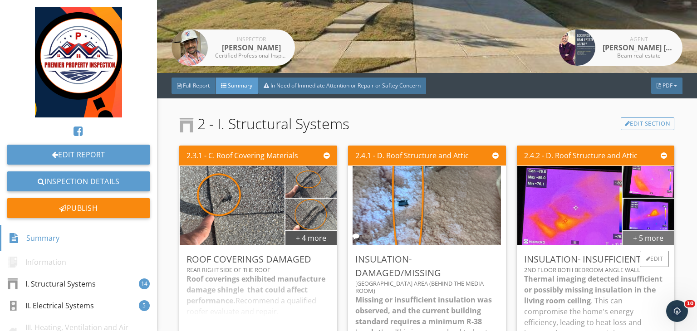
click at [639, 241] on div "+ 5 more" at bounding box center [648, 238] width 51 height 15
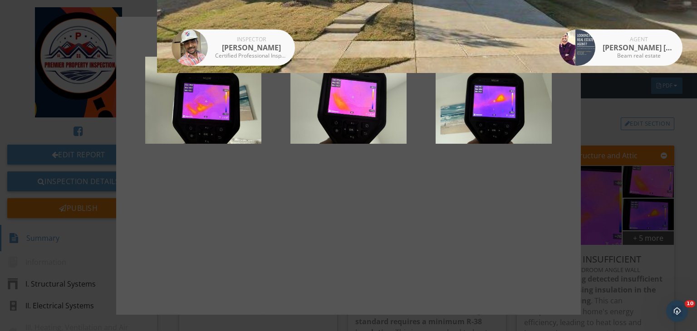
click at [606, 247] on div at bounding box center [348, 165] width 697 height 331
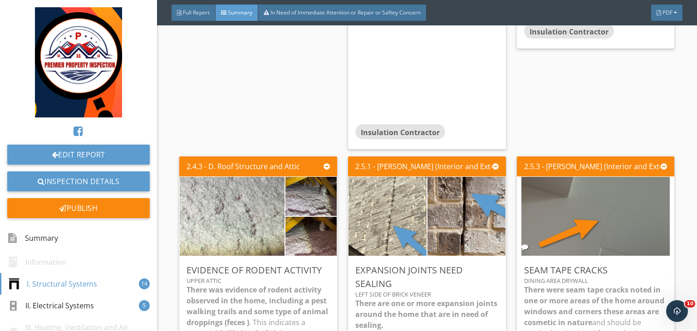
scroll to position [515, 0]
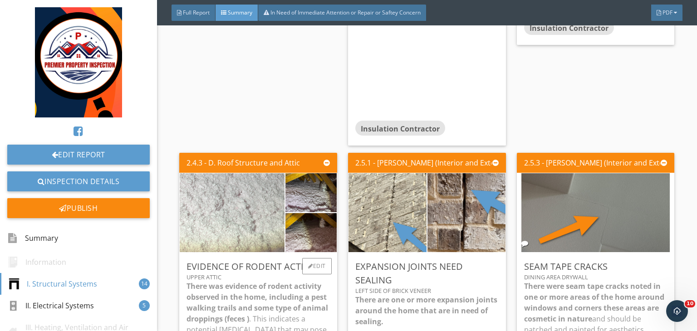
click at [188, 191] on img at bounding box center [232, 212] width 148 height 197
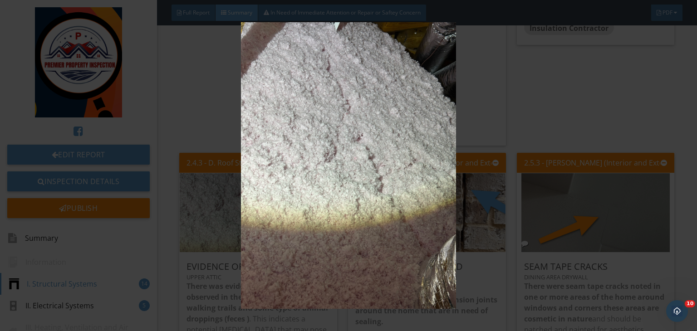
click at [504, 160] on img at bounding box center [348, 165] width 634 height 287
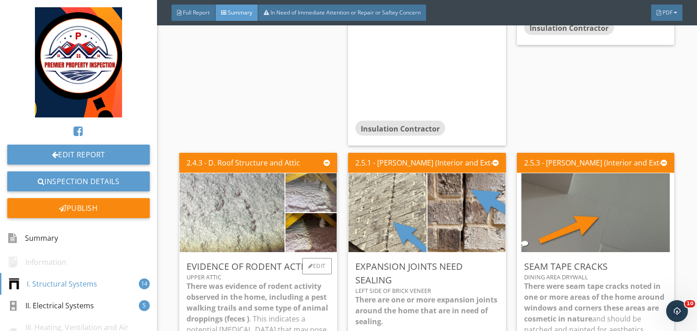
click at [302, 195] on img at bounding box center [311, 193] width 128 height 96
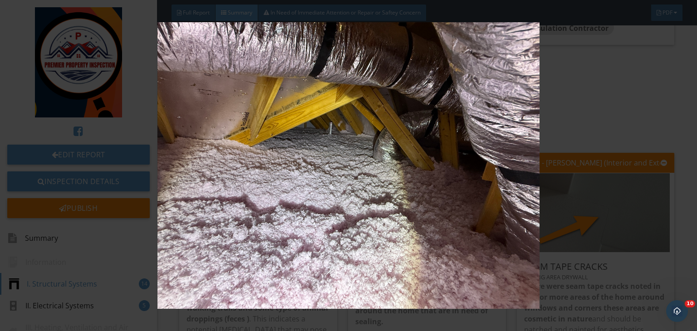
click at [581, 194] on img at bounding box center [348, 165] width 634 height 287
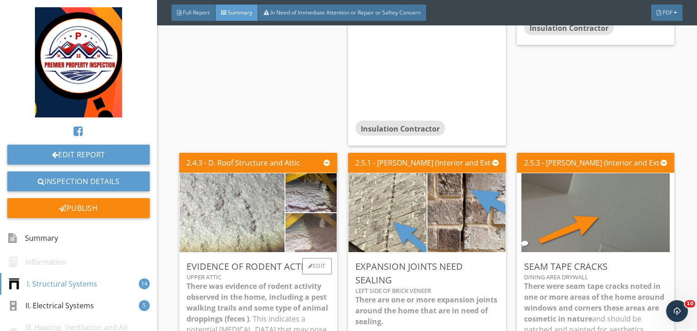
click at [299, 235] on img at bounding box center [311, 233] width 128 height 96
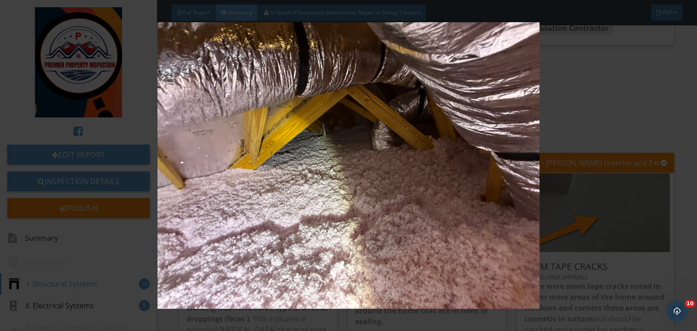
click at [569, 179] on img at bounding box center [348, 165] width 634 height 287
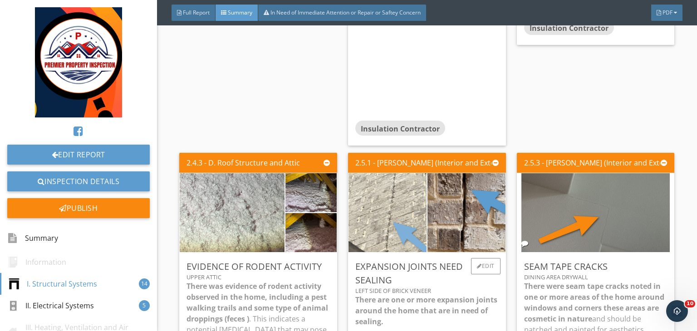
click at [392, 201] on img at bounding box center [388, 212] width 148 height 197
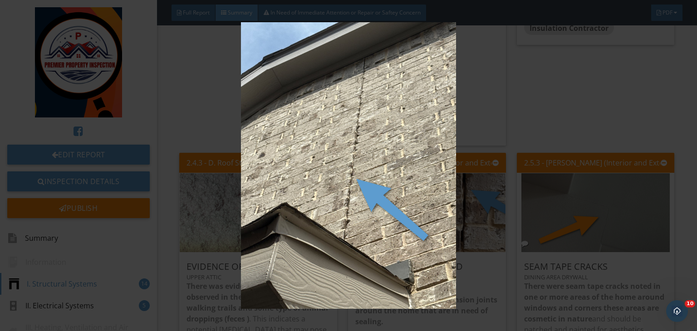
click at [512, 147] on img at bounding box center [348, 165] width 634 height 287
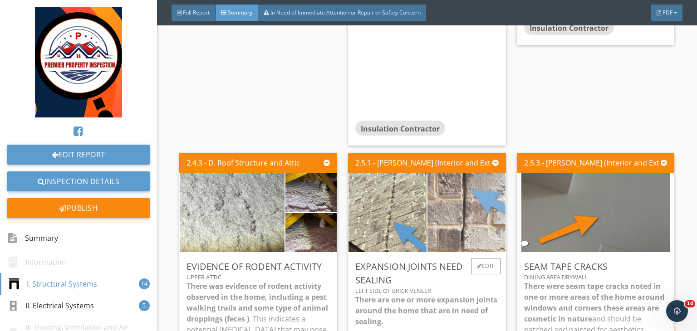
click at [457, 224] on img at bounding box center [466, 212] width 148 height 197
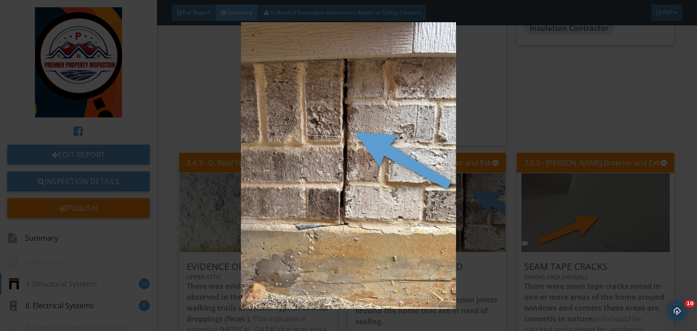
click at [542, 109] on img at bounding box center [348, 165] width 634 height 287
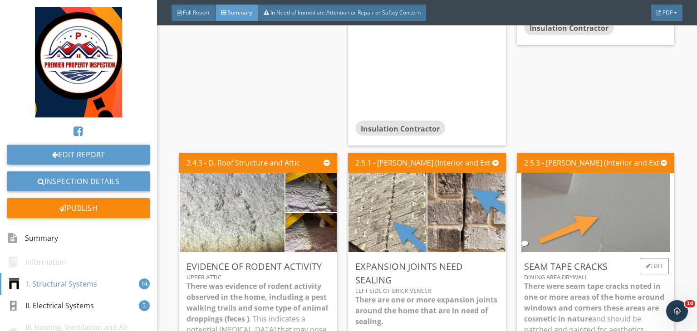
click at [564, 226] on img at bounding box center [595, 212] width 148 height 197
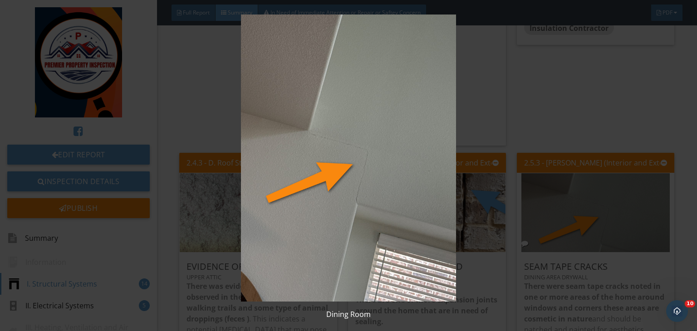
click at [546, 115] on img at bounding box center [348, 158] width 634 height 287
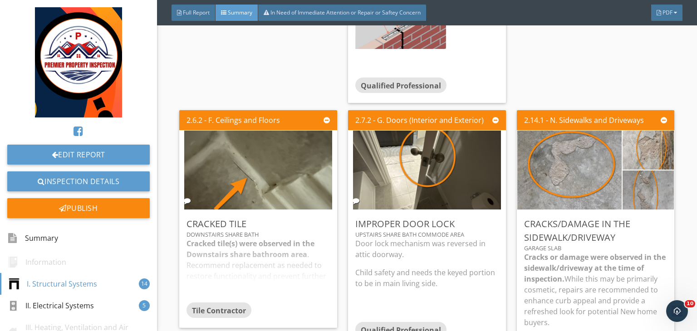
scroll to position [947, 0]
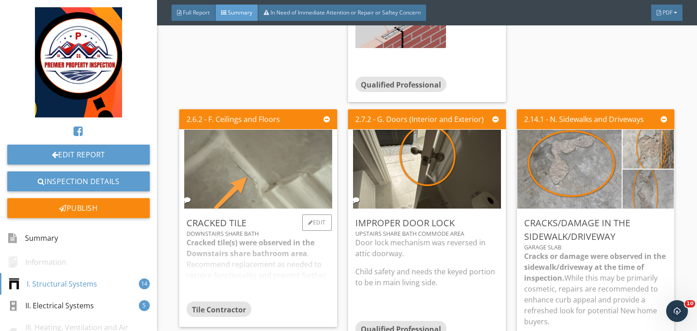
click at [280, 158] on img at bounding box center [258, 168] width 148 height 197
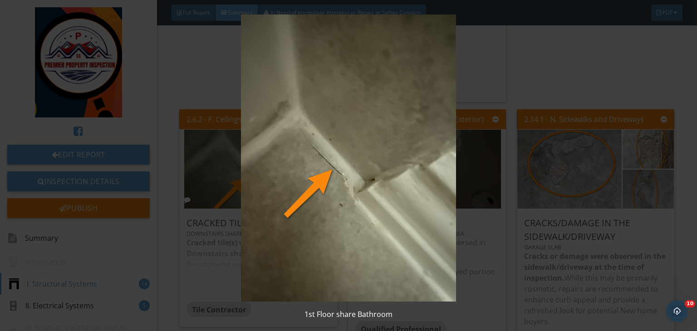
click at [527, 167] on img at bounding box center [348, 158] width 634 height 287
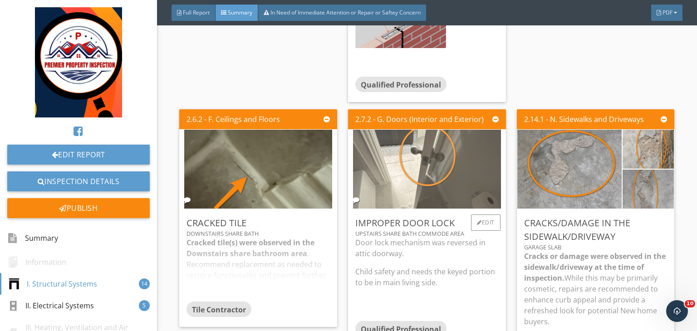
click at [406, 169] on img at bounding box center [427, 168] width 148 height 197
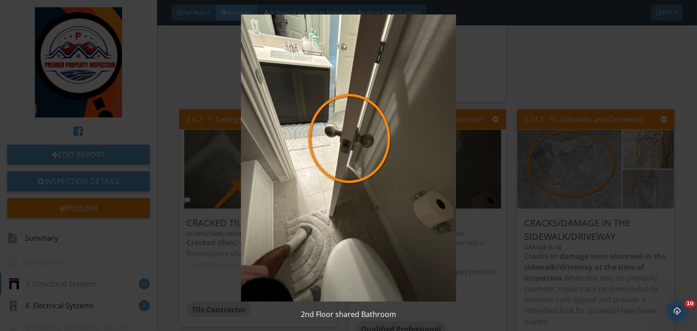
click at [520, 151] on img at bounding box center [348, 158] width 634 height 287
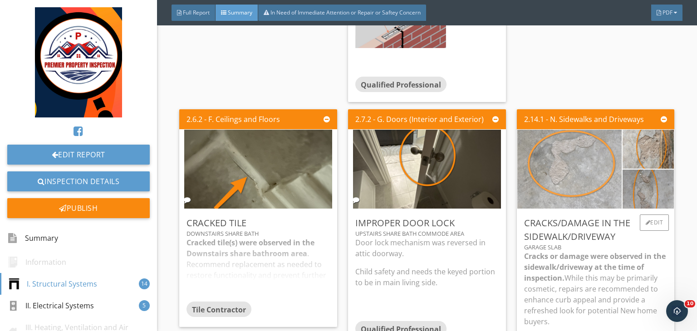
click at [536, 159] on img at bounding box center [569, 168] width 148 height 197
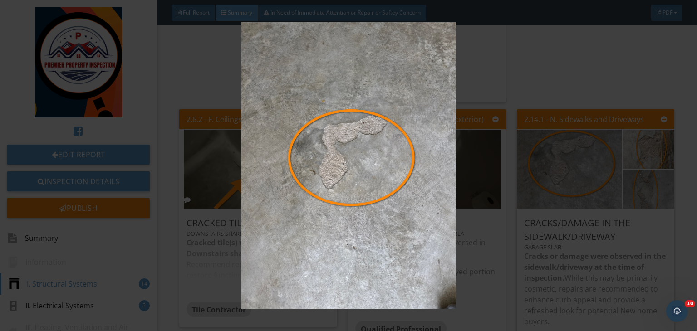
click at [496, 164] on img at bounding box center [348, 165] width 634 height 287
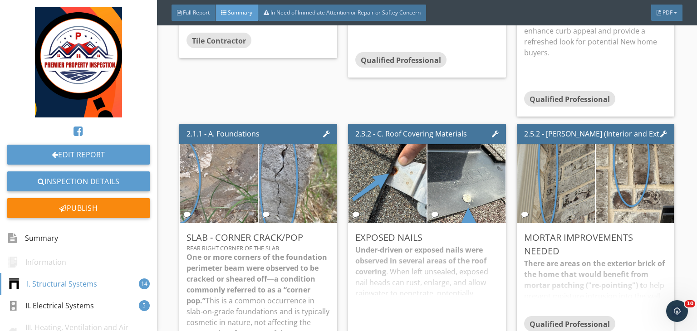
scroll to position [1221, 0]
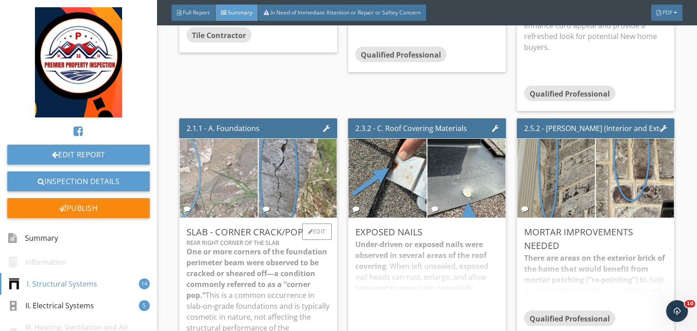
click at [209, 180] on img at bounding box center [219, 177] width 148 height 197
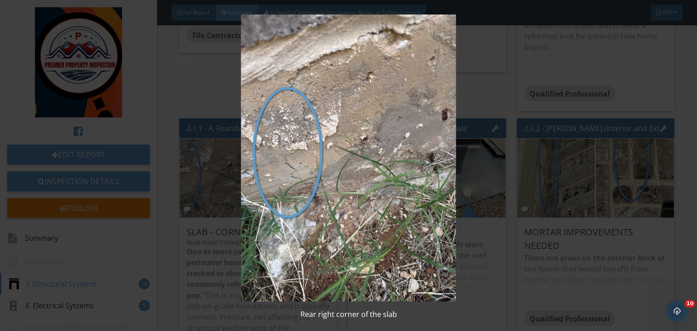
click at [493, 183] on img at bounding box center [348, 158] width 634 height 287
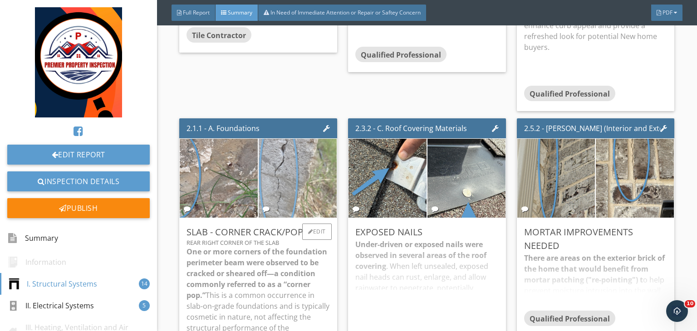
click at [310, 165] on img at bounding box center [298, 177] width 148 height 197
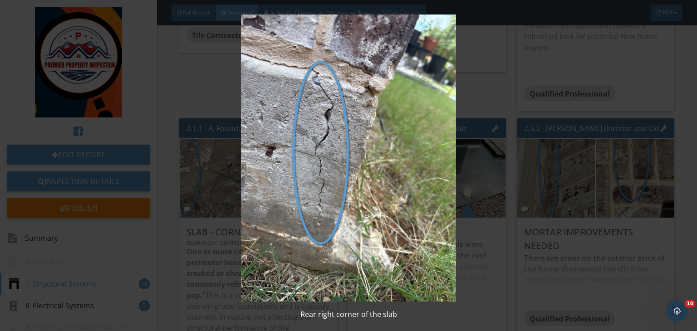
click at [471, 165] on img at bounding box center [348, 158] width 634 height 287
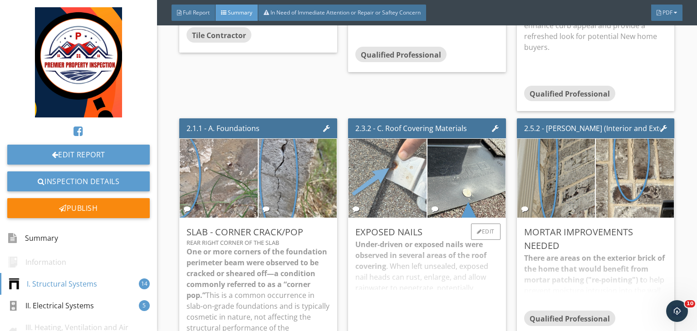
click at [382, 164] on img at bounding box center [388, 177] width 148 height 197
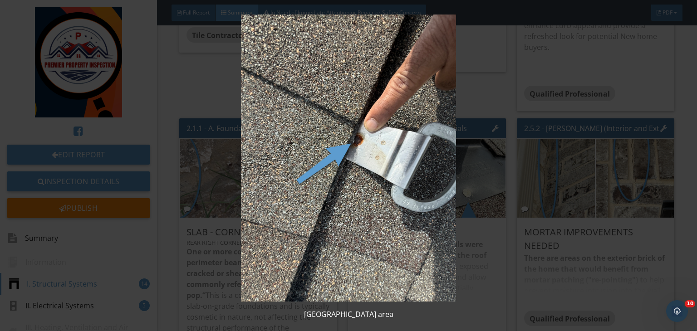
click at [495, 149] on img at bounding box center [348, 158] width 634 height 287
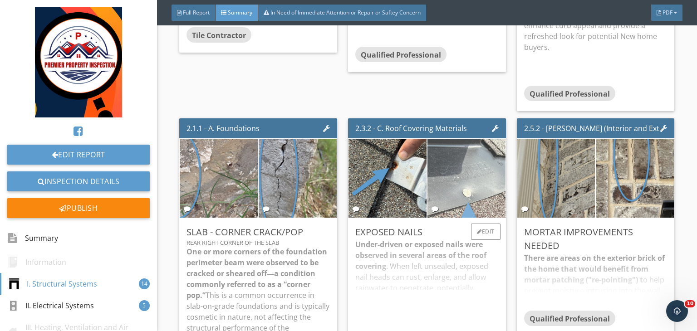
click at [457, 172] on img at bounding box center [466, 178] width 195 height 147
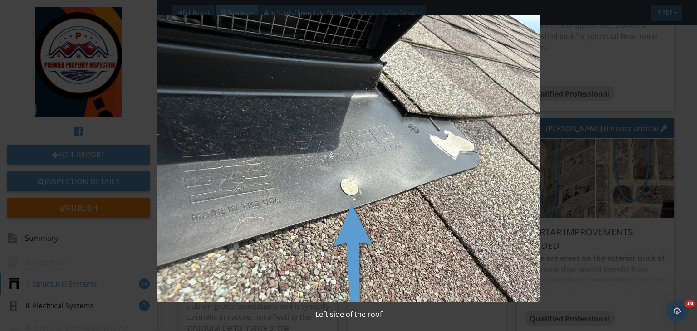
click at [588, 192] on img at bounding box center [348, 158] width 634 height 287
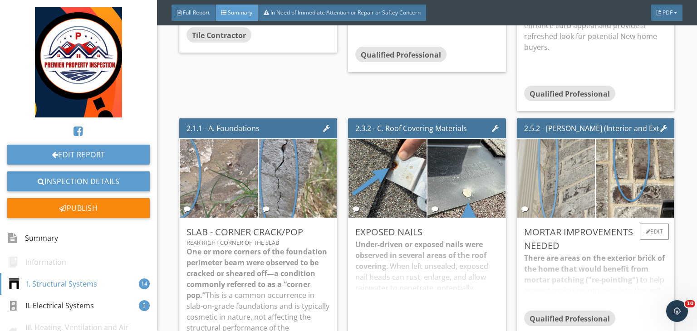
click at [546, 177] on img at bounding box center [556, 177] width 148 height 197
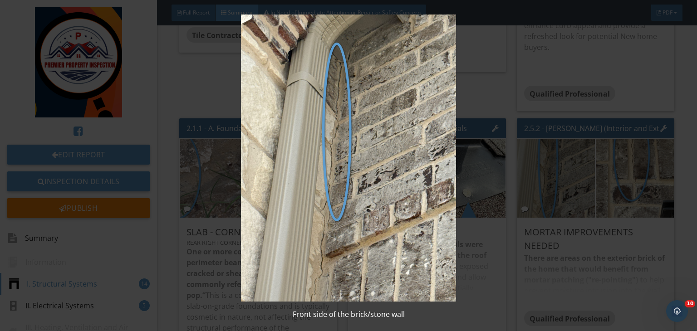
click at [546, 178] on img at bounding box center [348, 158] width 634 height 287
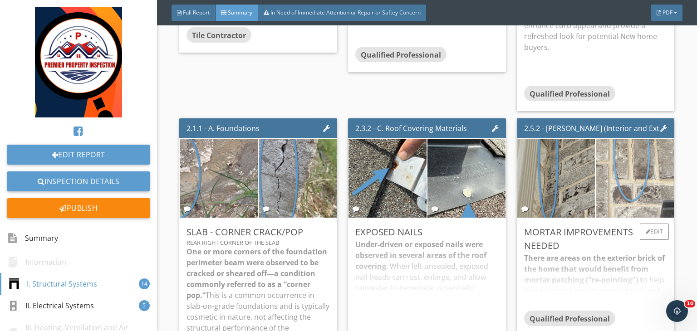
click at [627, 177] on img at bounding box center [635, 177] width 148 height 197
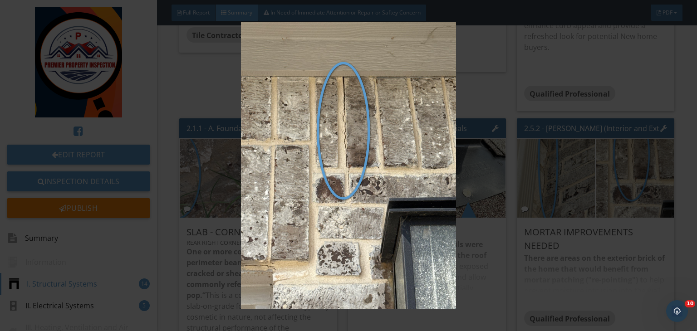
click at [564, 180] on img at bounding box center [348, 165] width 634 height 287
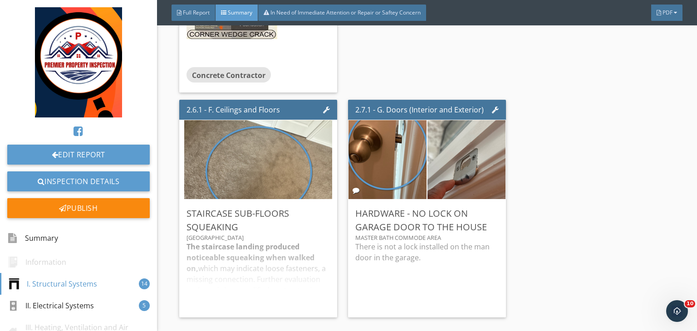
scroll to position [1658, 0]
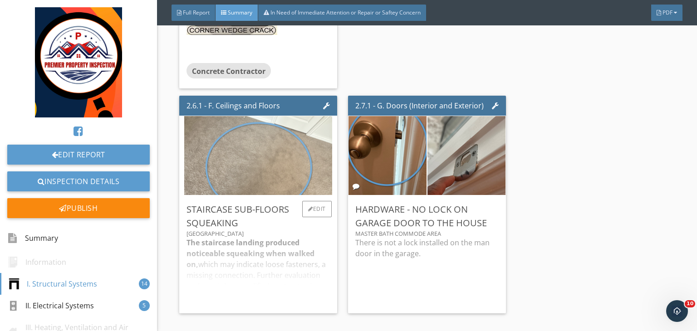
click at [277, 152] on img at bounding box center [258, 155] width 148 height 197
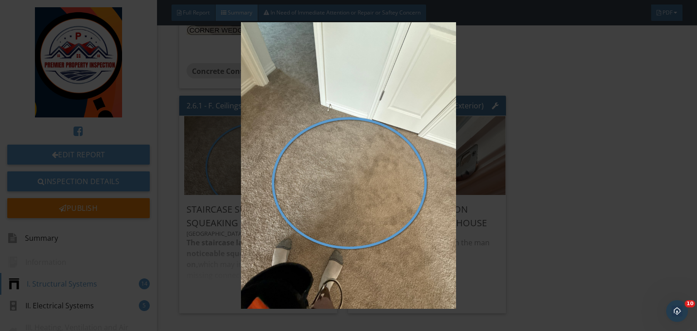
click at [502, 192] on img at bounding box center [348, 165] width 634 height 287
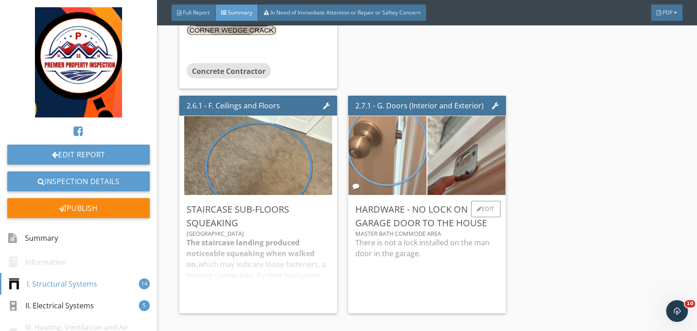
click at [384, 147] on img at bounding box center [388, 155] width 148 height 197
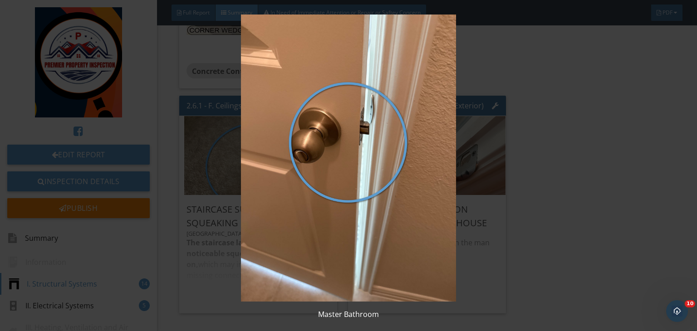
click at [450, 134] on img at bounding box center [348, 158] width 634 height 287
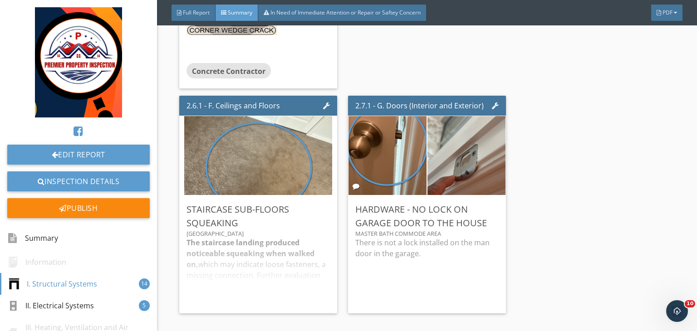
click at [476, 153] on img at bounding box center [466, 155] width 148 height 197
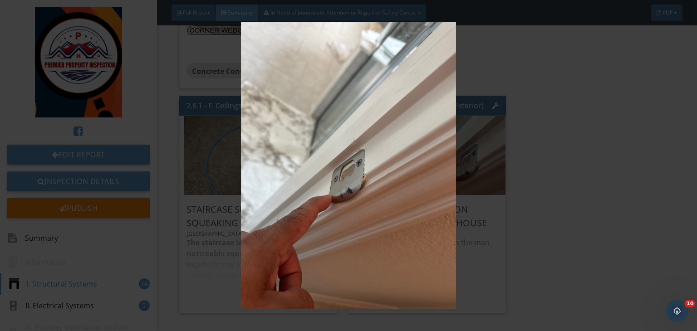
click at [494, 161] on img at bounding box center [348, 165] width 634 height 287
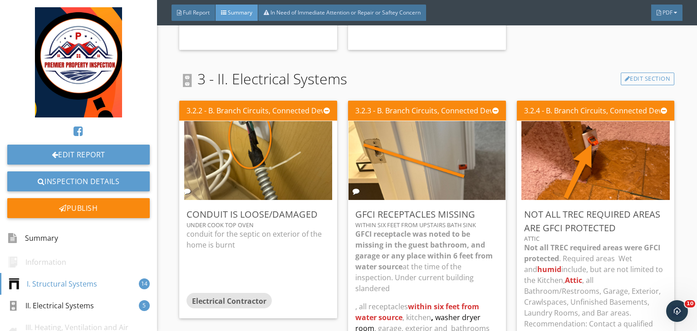
scroll to position [1923, 0]
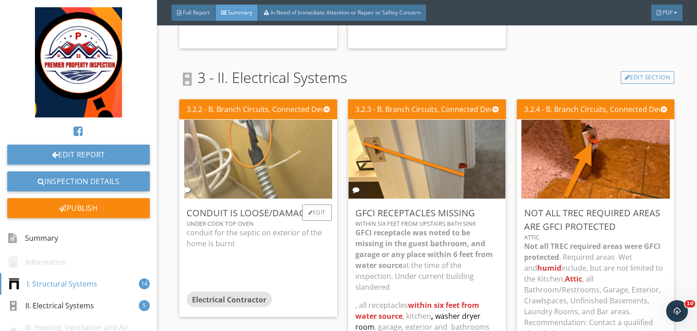
click at [270, 167] on img at bounding box center [258, 158] width 148 height 197
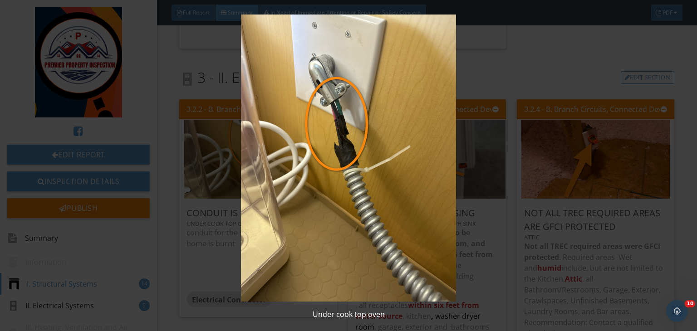
click at [473, 174] on img at bounding box center [348, 158] width 634 height 287
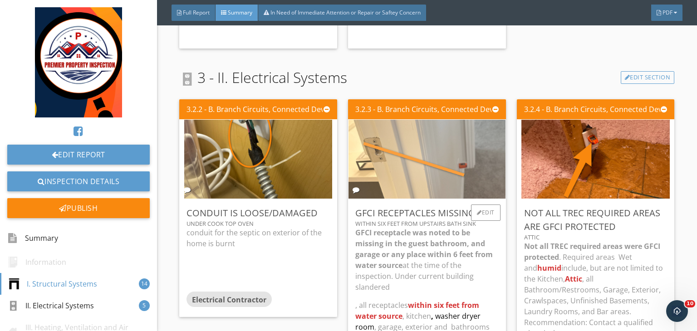
click at [396, 153] on img at bounding box center [426, 158] width 263 height 197
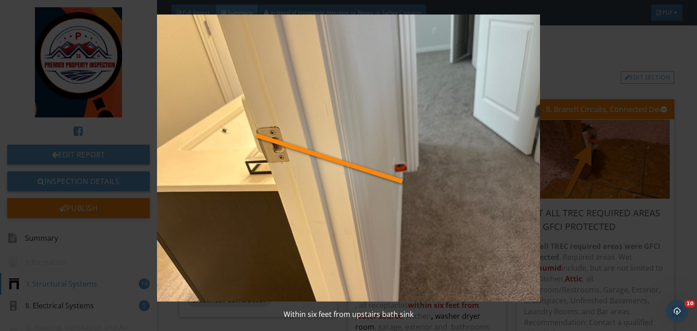
click at [542, 171] on img at bounding box center [348, 158] width 634 height 287
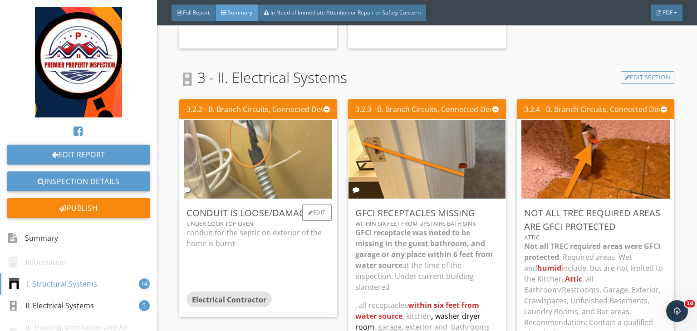
click at [267, 143] on img at bounding box center [258, 158] width 148 height 197
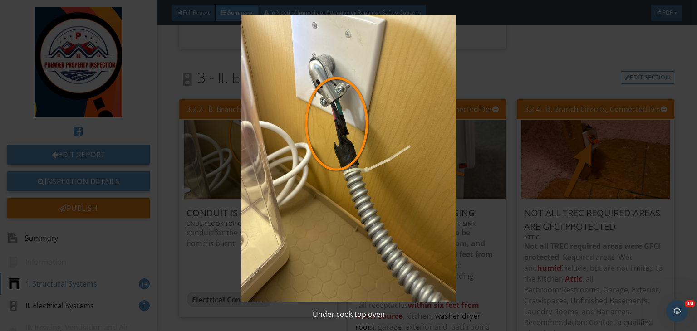
click at [451, 129] on img at bounding box center [348, 158] width 634 height 287
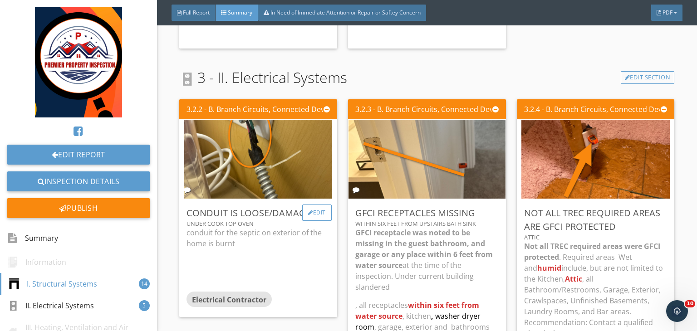
click at [318, 207] on div "Edit" at bounding box center [316, 213] width 29 height 16
click at [587, 175] on div at bounding box center [348, 165] width 697 height 331
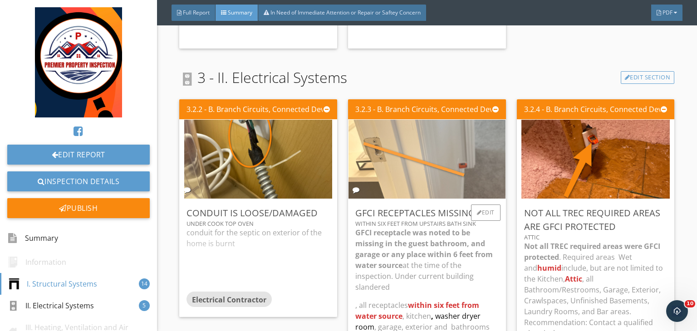
click at [407, 162] on img at bounding box center [426, 158] width 263 height 197
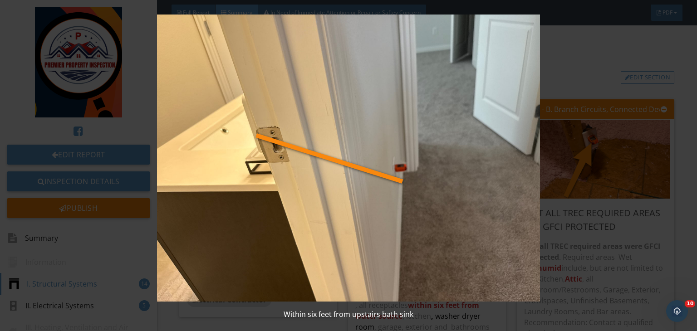
click at [585, 166] on img at bounding box center [348, 158] width 634 height 287
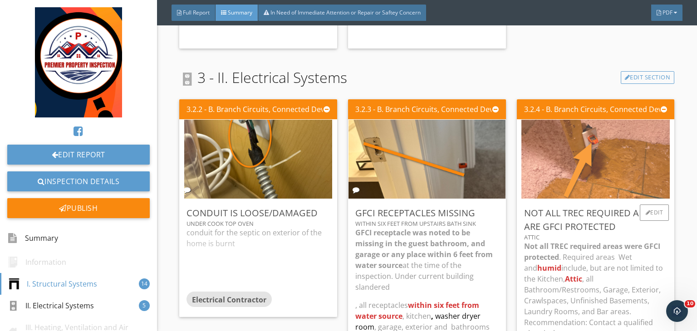
click at [541, 152] on img at bounding box center [595, 158] width 148 height 197
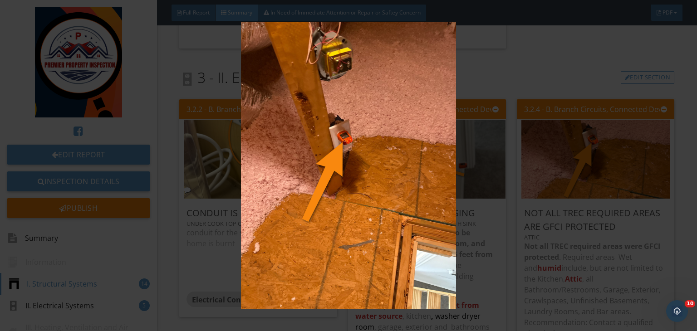
click at [525, 133] on img at bounding box center [348, 165] width 634 height 287
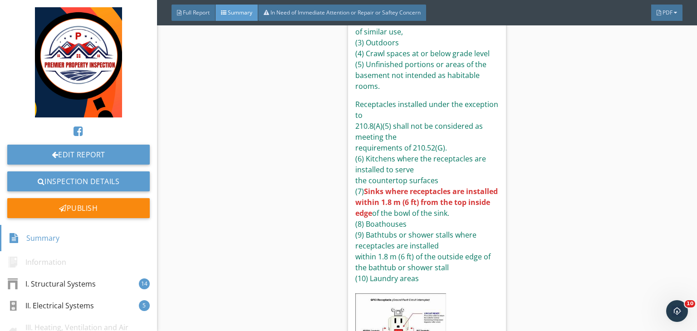
scroll to position [2365, 0]
click at [511, 207] on div "3.2.4 - B. Branch Circuits, Connected Devices, and Fixtures Not All TREC Requir…" at bounding box center [592, 80] width 165 height 853
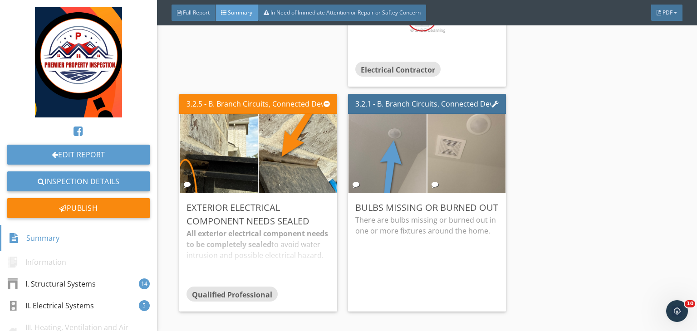
scroll to position [2785, 0]
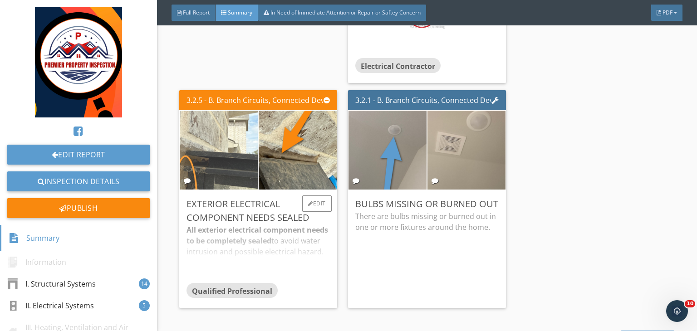
click at [231, 145] on img at bounding box center [219, 150] width 148 height 197
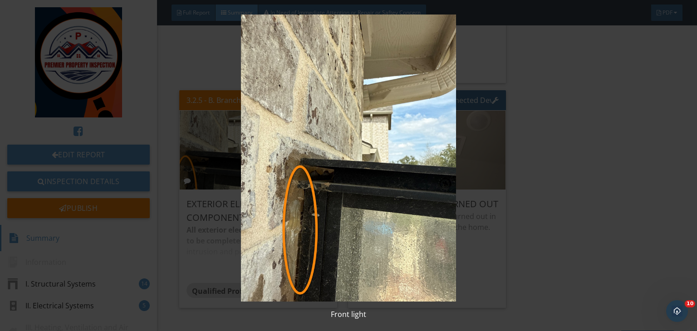
click at [502, 184] on img at bounding box center [348, 158] width 634 height 287
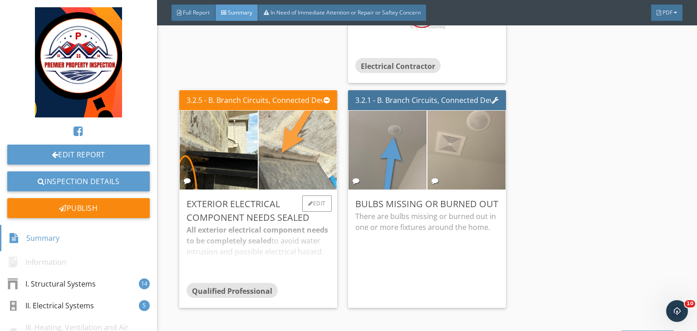
click at [281, 159] on img at bounding box center [298, 150] width 148 height 197
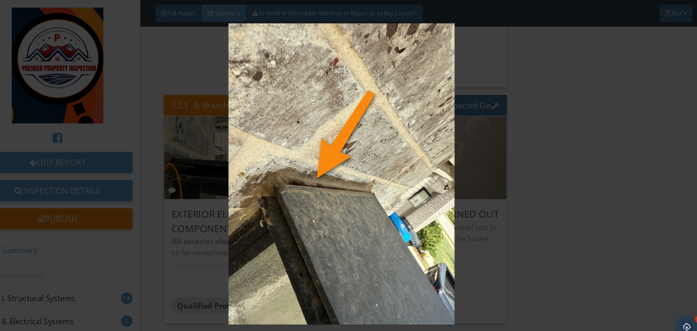
click at [524, 181] on img at bounding box center [348, 165] width 634 height 287
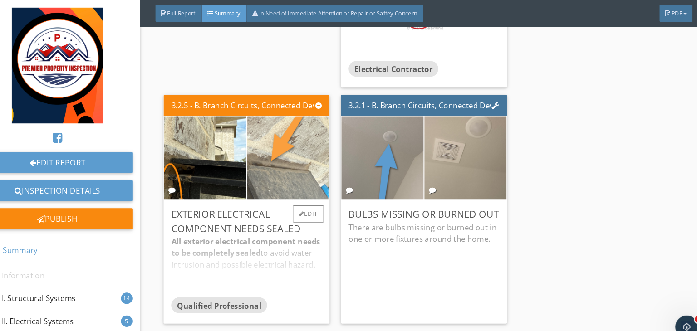
click at [266, 162] on img at bounding box center [298, 150] width 148 height 197
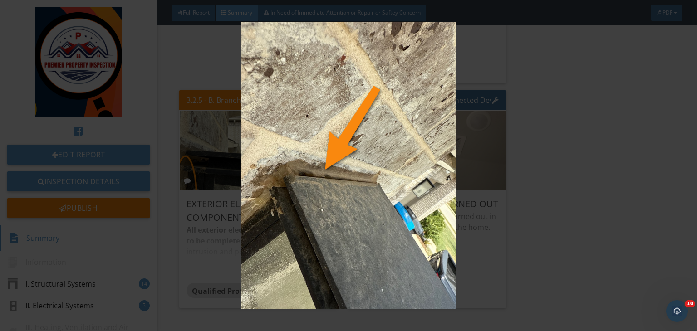
click at [591, 166] on img at bounding box center [348, 165] width 634 height 287
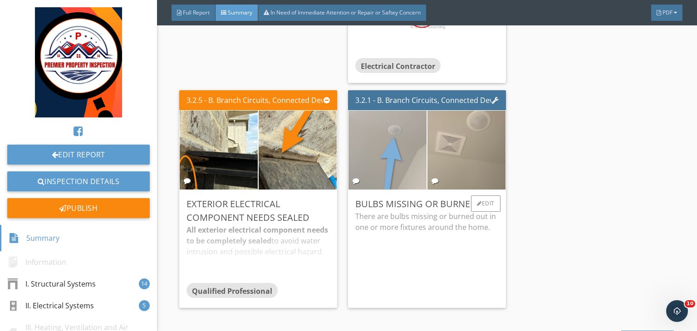
click at [395, 147] on img at bounding box center [388, 150] width 148 height 197
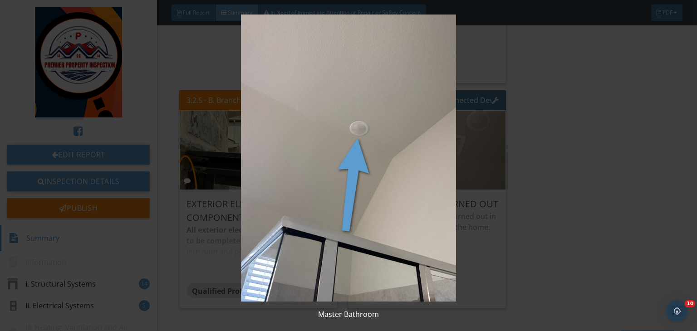
click at [511, 146] on img at bounding box center [348, 158] width 634 height 287
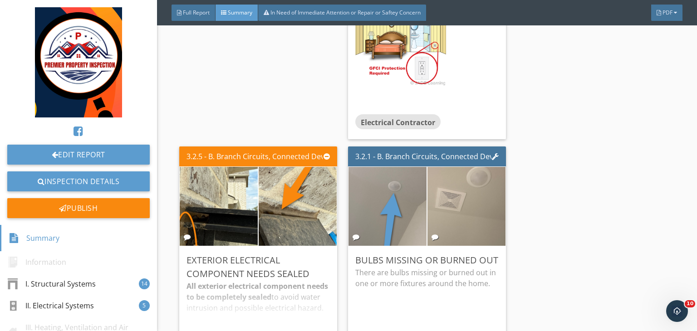
scroll to position [2726, 0]
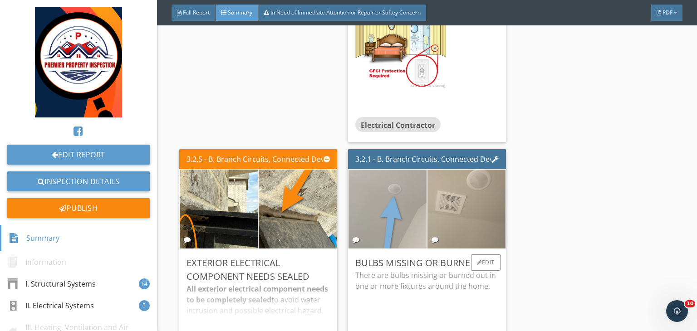
click at [378, 206] on img at bounding box center [388, 209] width 148 height 197
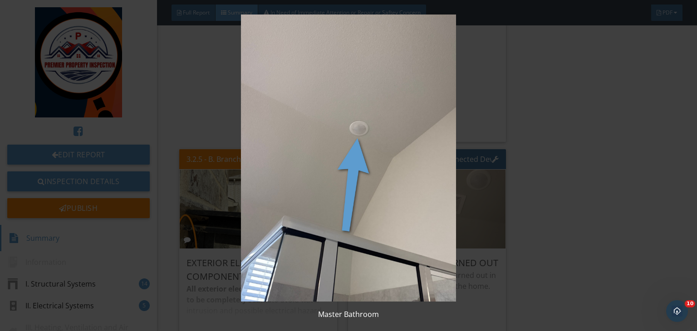
click at [485, 147] on img at bounding box center [348, 158] width 634 height 287
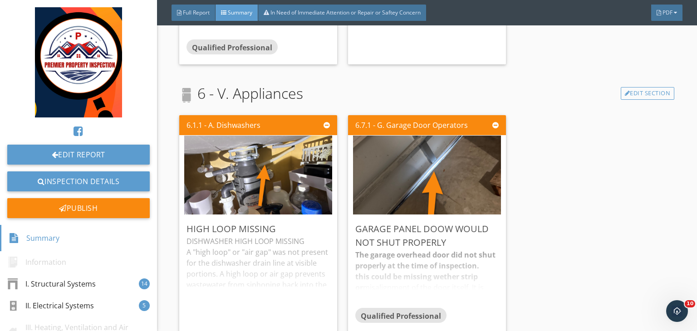
scroll to position [3031, 0]
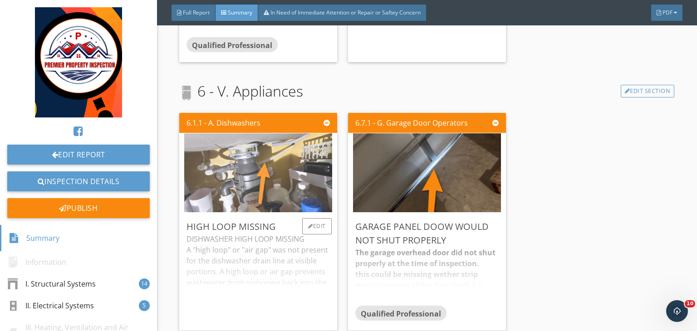
click at [298, 149] on img at bounding box center [258, 172] width 148 height 197
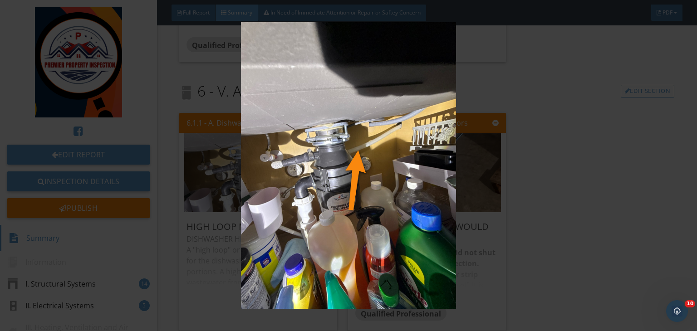
click at [541, 179] on img at bounding box center [348, 165] width 634 height 287
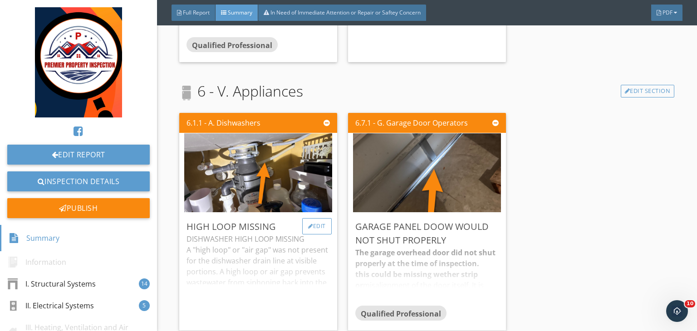
click at [316, 218] on div "Edit" at bounding box center [316, 226] width 29 height 16
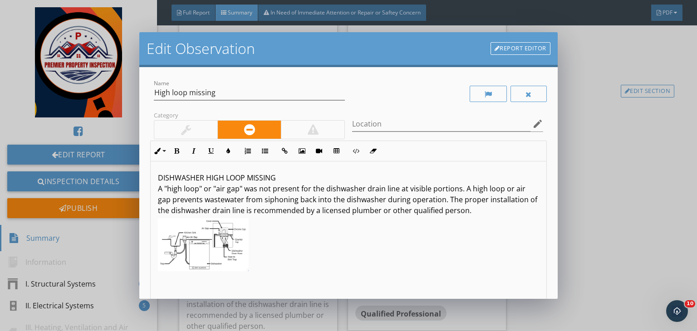
click at [206, 243] on img at bounding box center [203, 244] width 91 height 53
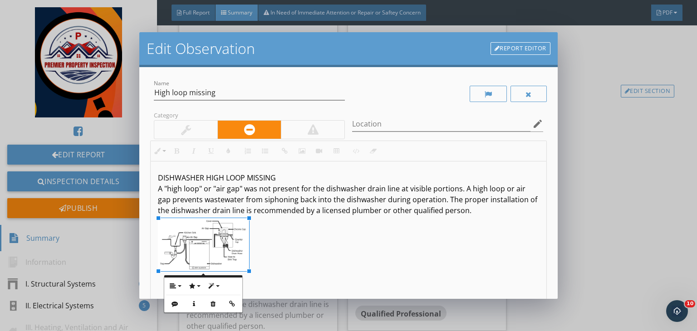
scroll to position [0, 0]
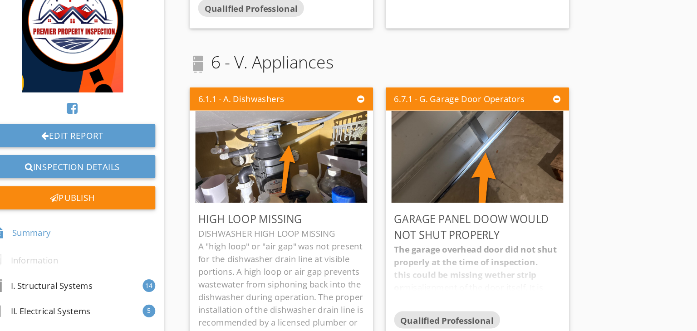
click at [580, 190] on div at bounding box center [348, 165] width 697 height 331
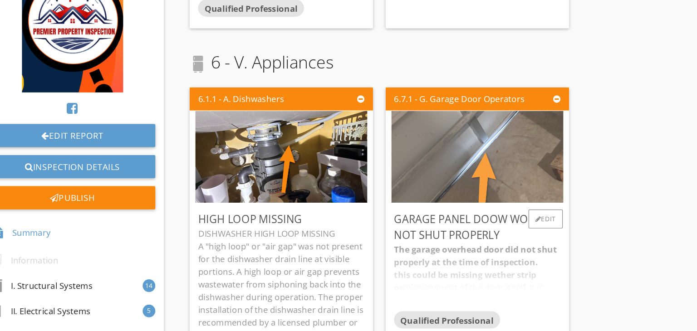
click at [391, 177] on img at bounding box center [427, 172] width 148 height 197
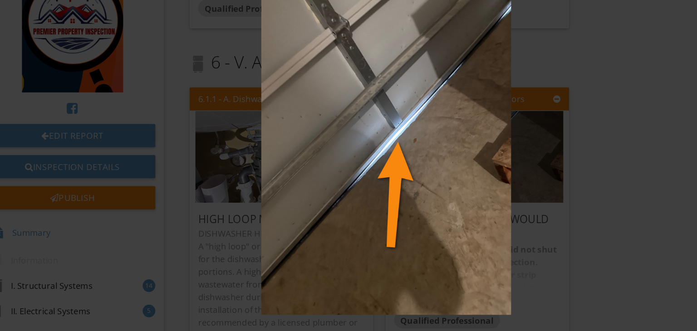
click at [480, 195] on img at bounding box center [348, 165] width 634 height 287
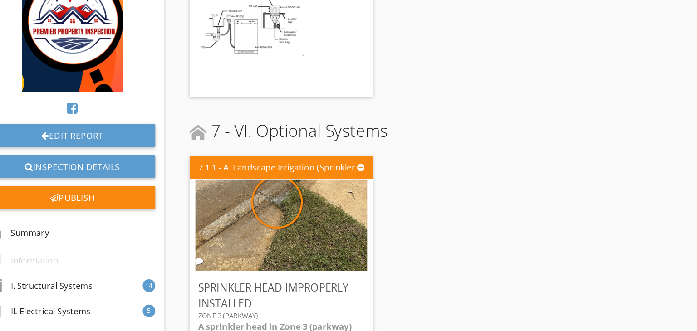
scroll to position [3359, 0]
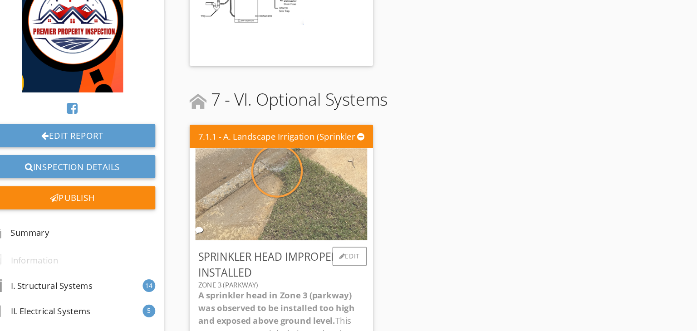
click at [256, 201] on img at bounding box center [258, 205] width 148 height 197
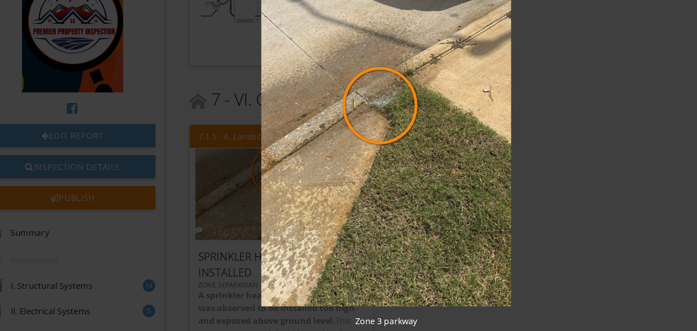
click at [506, 194] on img at bounding box center [348, 158] width 634 height 287
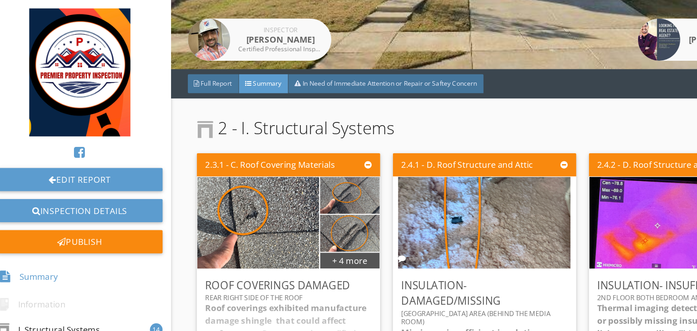
scroll to position [160, 0]
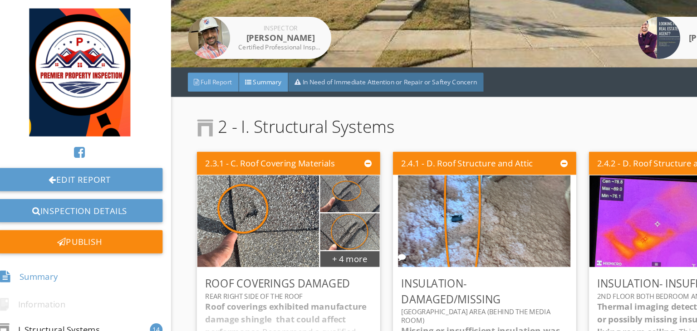
click at [198, 72] on span "Full Report" at bounding box center [196, 71] width 27 height 8
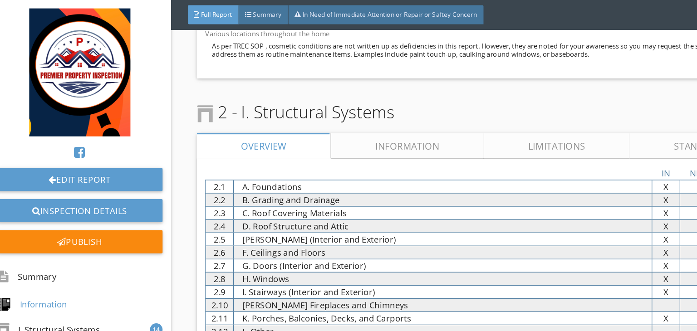
scroll to position [864, 0]
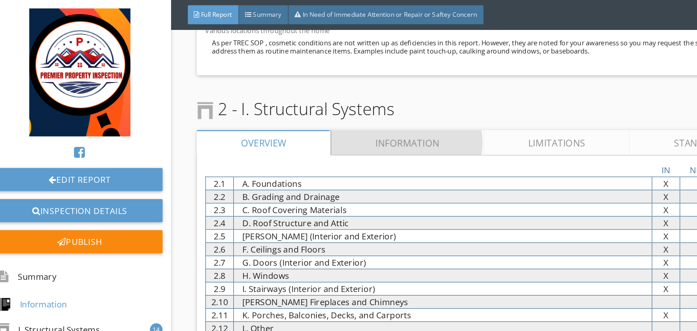
click at [334, 118] on link "Information" at bounding box center [361, 123] width 132 height 22
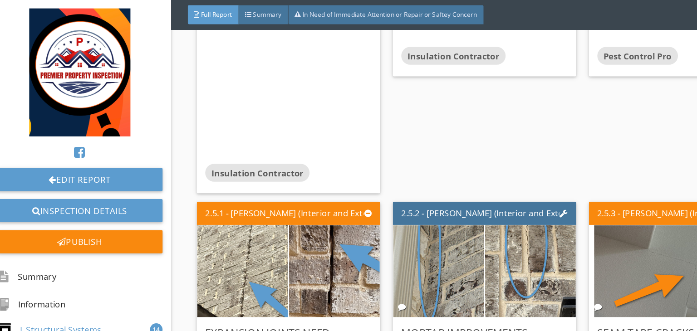
scroll to position [11456, 0]
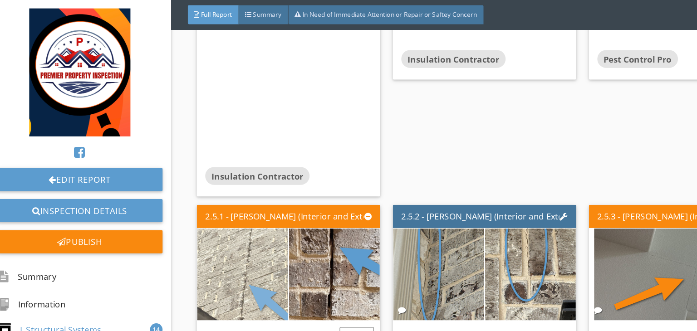
click at [235, 146] on img at bounding box center [219, 235] width 148 height 197
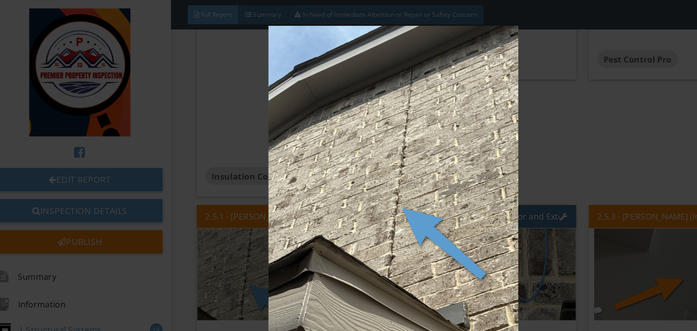
click at [577, 153] on img at bounding box center [348, 165] width 634 height 287
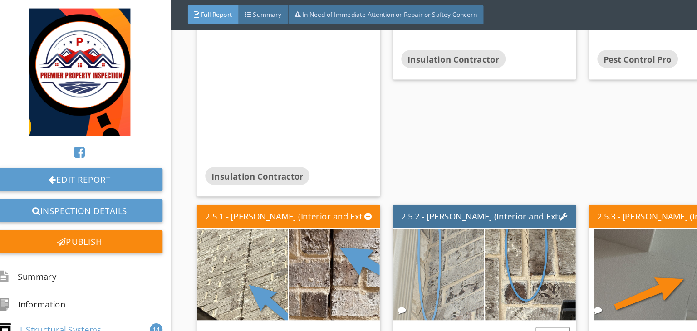
click at [394, 141] on img at bounding box center [388, 235] width 148 height 197
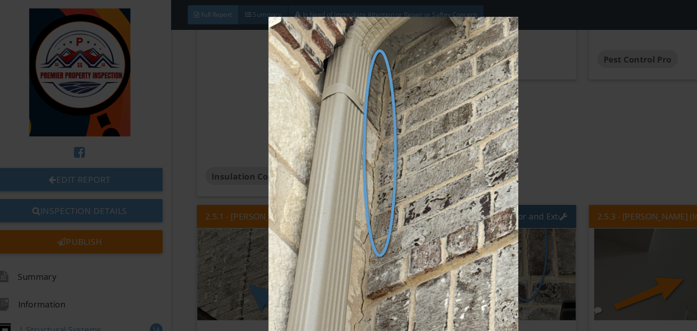
click at [463, 161] on img at bounding box center [348, 158] width 634 height 287
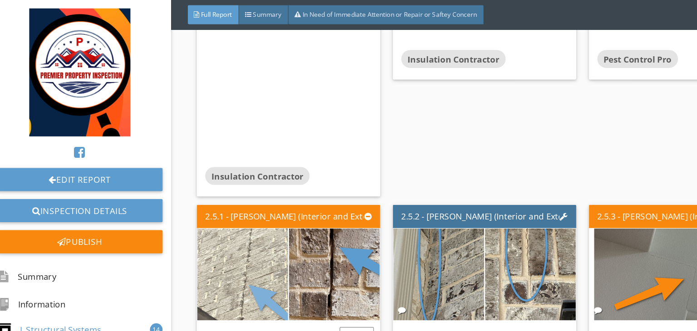
click at [230, 167] on img at bounding box center [219, 235] width 148 height 197
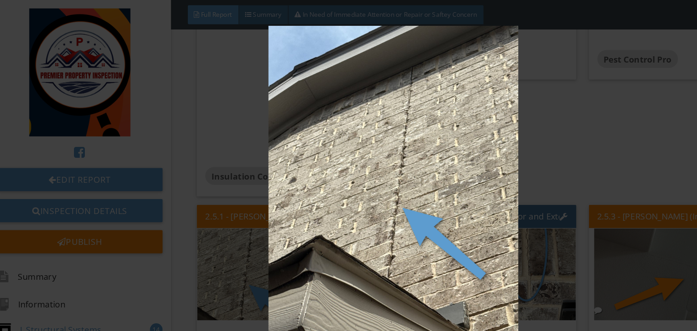
click at [489, 218] on img at bounding box center [348, 165] width 634 height 287
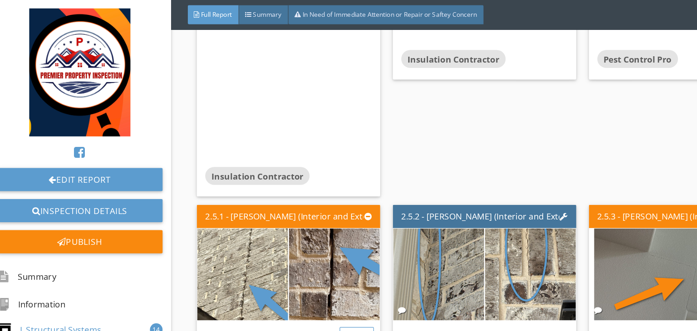
click at [308, 287] on div at bounding box center [310, 289] width 5 height 5
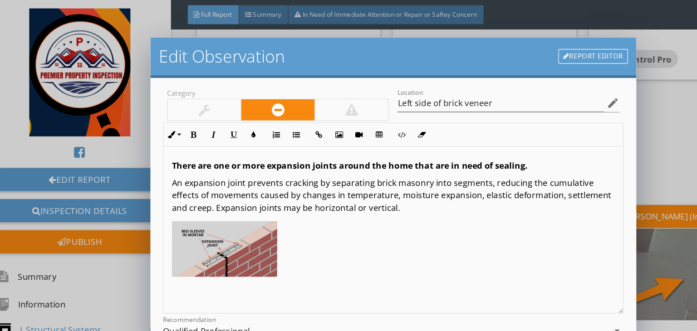
scroll to position [31, 0]
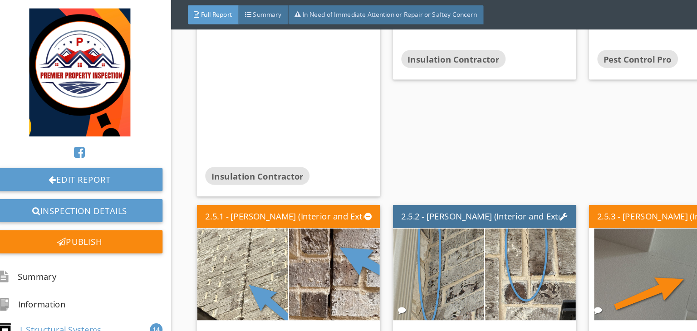
click at [564, 133] on div at bounding box center [348, 165] width 697 height 331
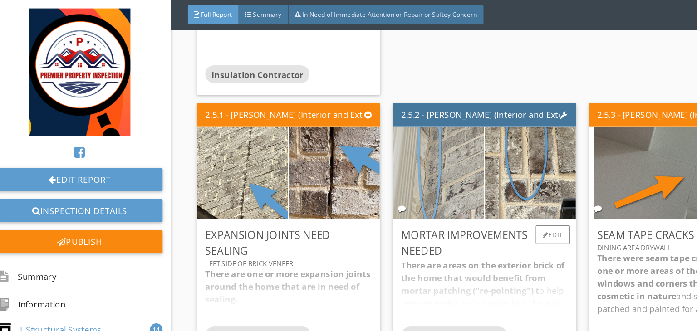
scroll to position [11543, 0]
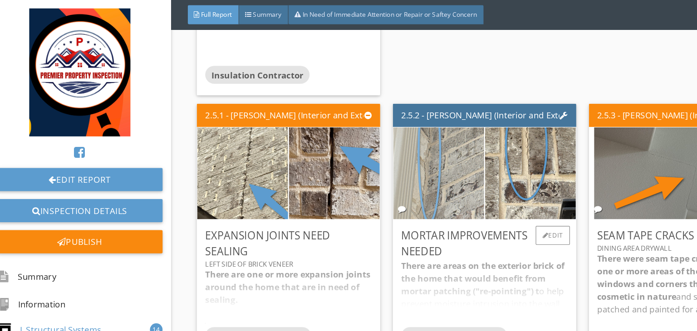
click at [380, 84] on img at bounding box center [388, 148] width 148 height 197
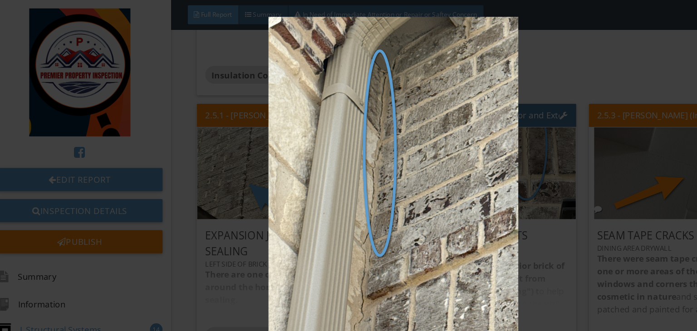
click at [479, 145] on img at bounding box center [348, 158] width 634 height 287
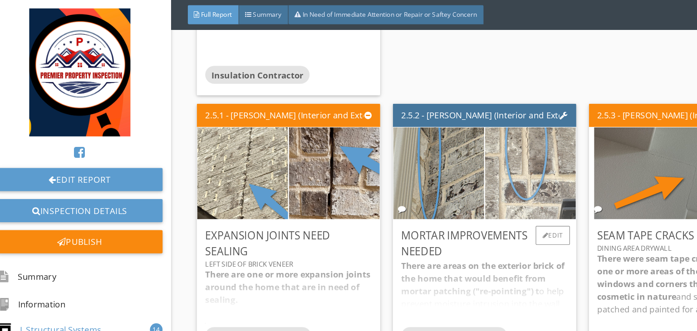
click at [447, 69] on img at bounding box center [466, 148] width 148 height 197
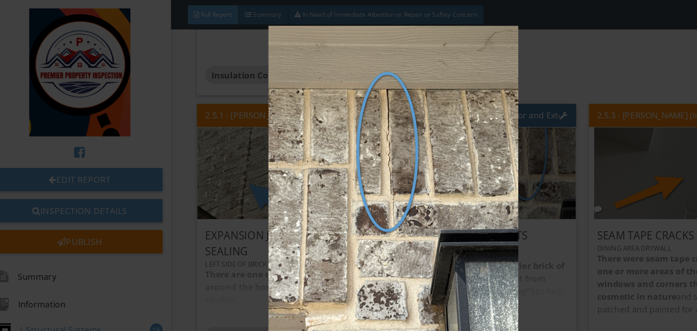
click at [484, 113] on img at bounding box center [348, 165] width 634 height 287
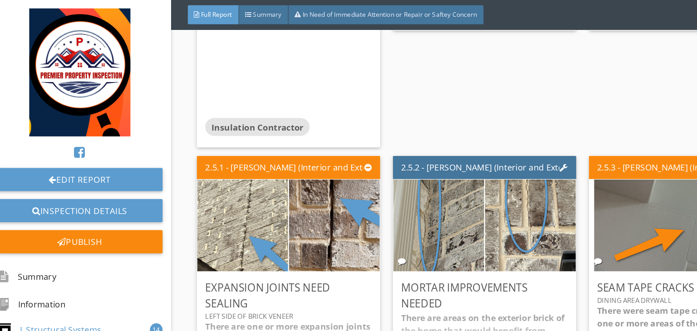
scroll to position [11497, 0]
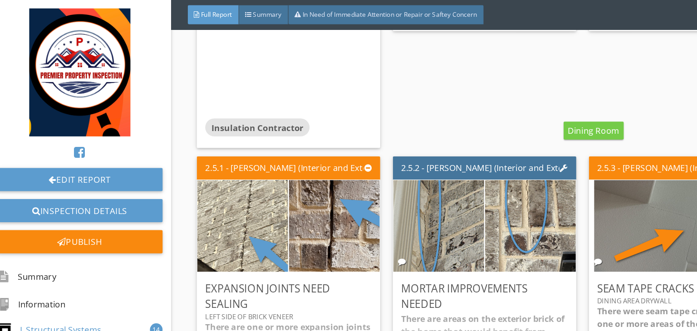
click at [523, 222] on div at bounding box center [524, 225] width 7 height 7
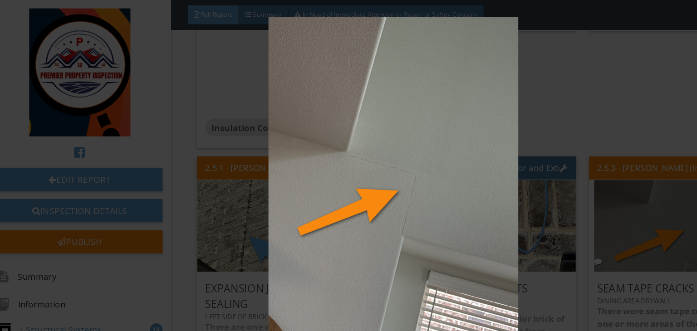
click at [513, 150] on img at bounding box center [348, 158] width 634 height 287
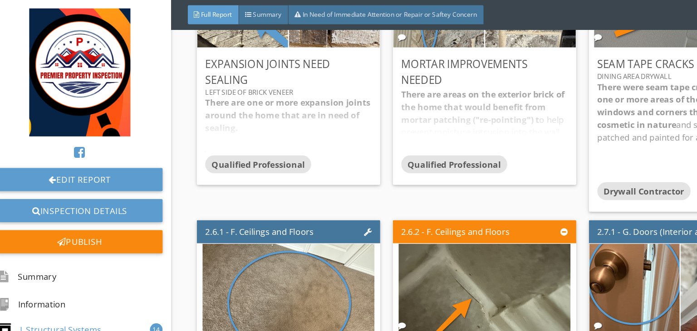
scroll to position [11713, 0]
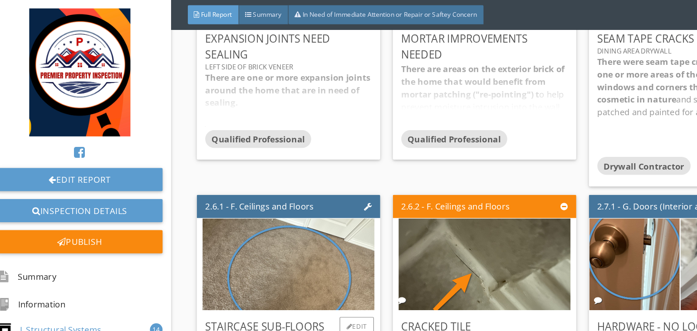
click at [237, 275] on div "Staircase Sub-Floors Squeaking" at bounding box center [257, 288] width 143 height 27
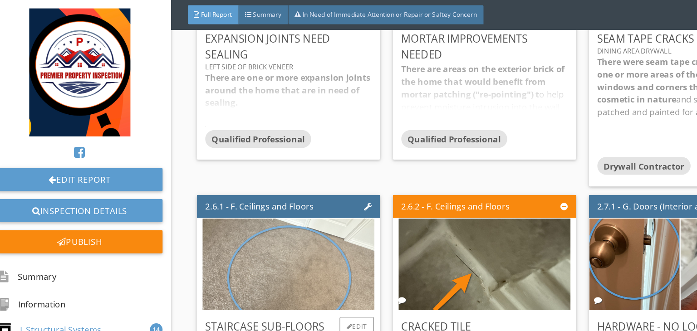
click at [237, 147] on img at bounding box center [258, 227] width 148 height 197
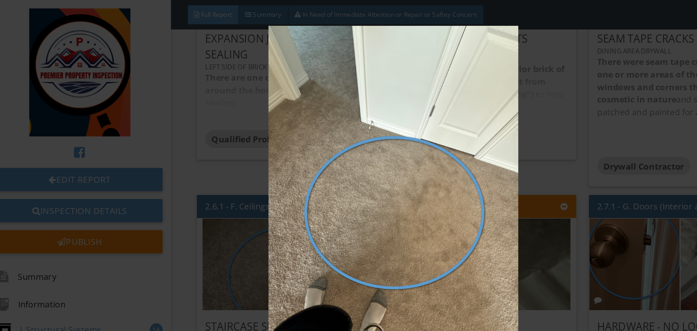
click at [490, 147] on img at bounding box center [348, 165] width 634 height 287
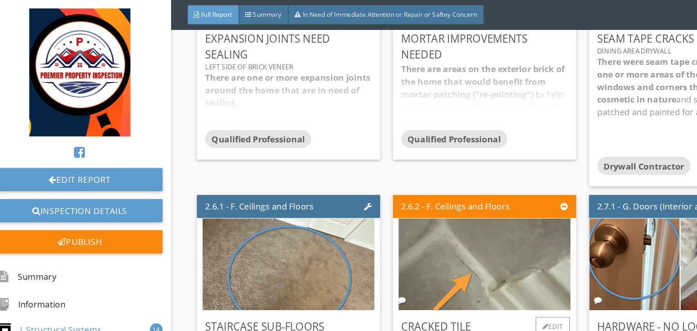
click at [383, 137] on img at bounding box center [427, 227] width 148 height 197
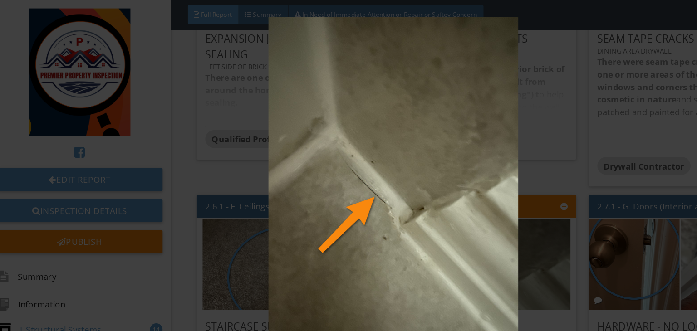
click at [492, 123] on img at bounding box center [348, 158] width 634 height 287
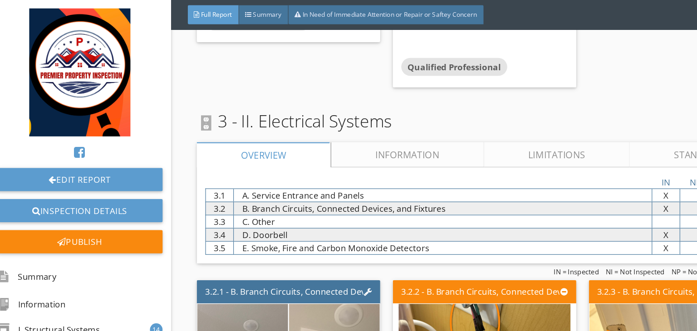
scroll to position [12348, 0]
click at [530, 202] on img at bounding box center [595, 300] width 263 height 197
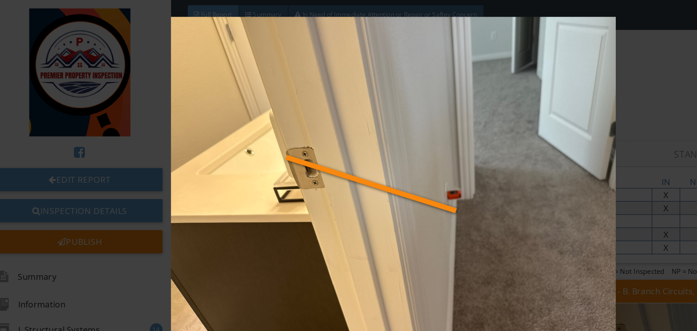
click at [560, 197] on img at bounding box center [348, 158] width 634 height 287
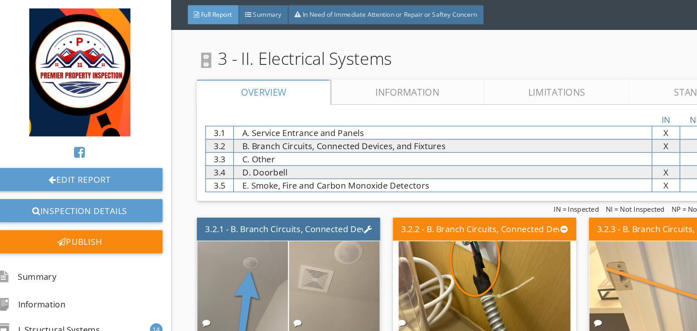
scroll to position [12393, 0]
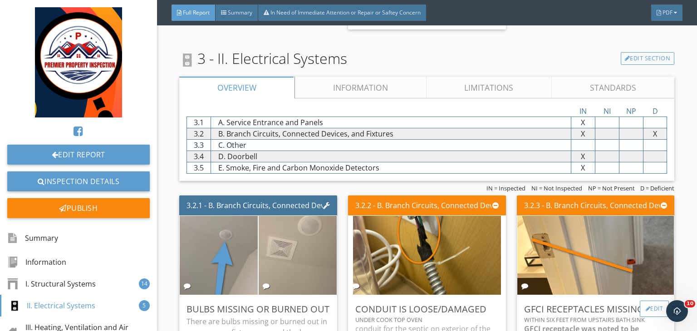
click at [651, 301] on div "Edit" at bounding box center [654, 309] width 29 height 16
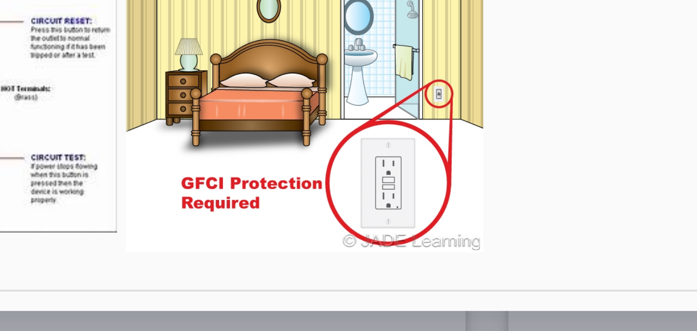
scroll to position [0, 0]
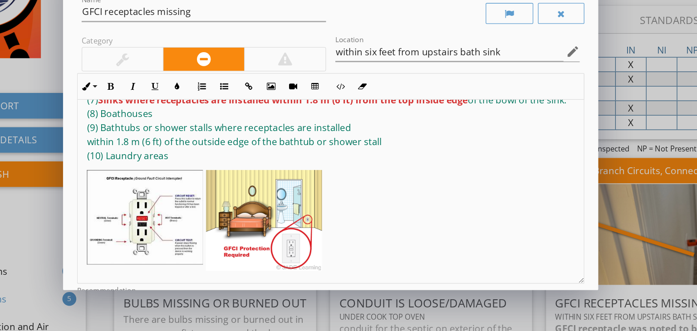
click at [589, 160] on div "Edit Observation Report Editor Name GFCI receptacles missing Category Location …" at bounding box center [348, 165] width 697 height 331
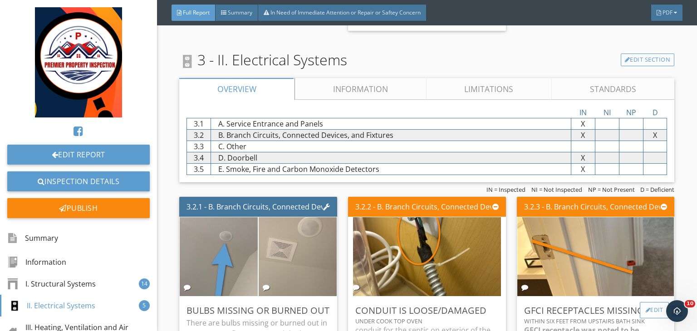
click at [646, 302] on div "Edit" at bounding box center [654, 310] width 29 height 16
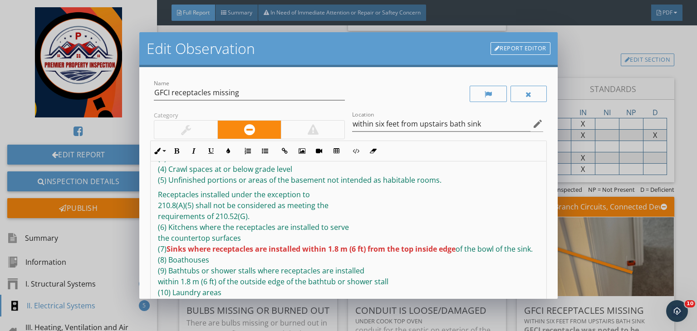
scroll to position [150, 0]
click at [378, 219] on p "Receptacles installed under the exception to 210.8(A)(5) shall not be considere…" at bounding box center [348, 244] width 381 height 109
click at [603, 162] on div "Edit Observation Report Editor Name GFCI receptacles missing Category Location …" at bounding box center [348, 165] width 697 height 331
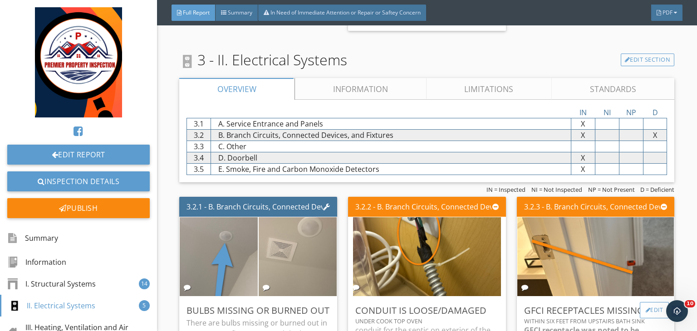
click at [648, 302] on div "Edit" at bounding box center [654, 310] width 29 height 16
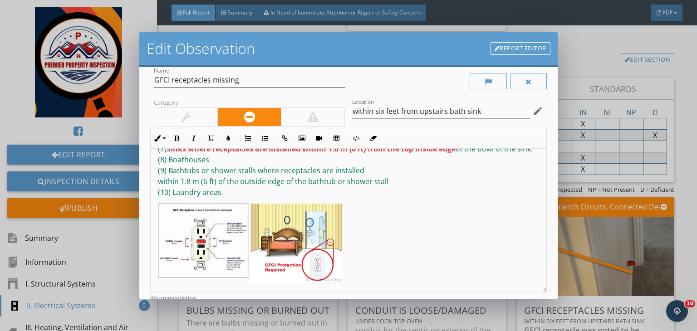
scroll to position [14, 0]
click at [187, 242] on img at bounding box center [203, 240] width 91 height 74
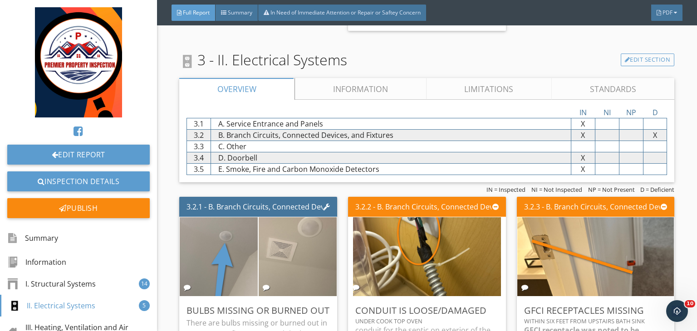
click at [600, 177] on div at bounding box center [348, 165] width 697 height 331
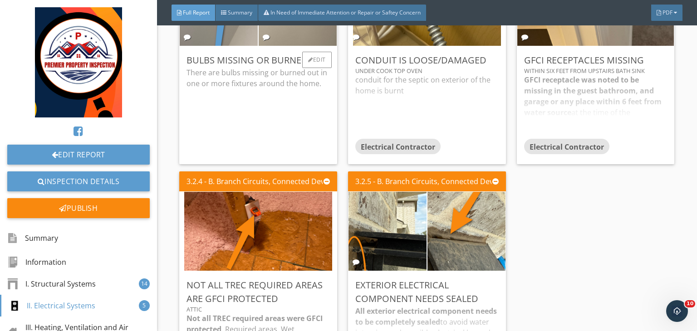
scroll to position [12642, 0]
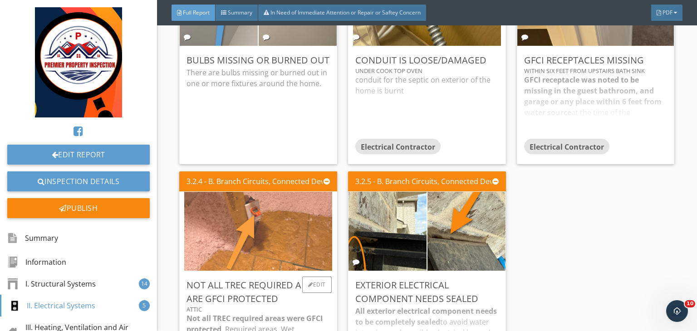
click at [201, 132] on img at bounding box center [258, 230] width 148 height 197
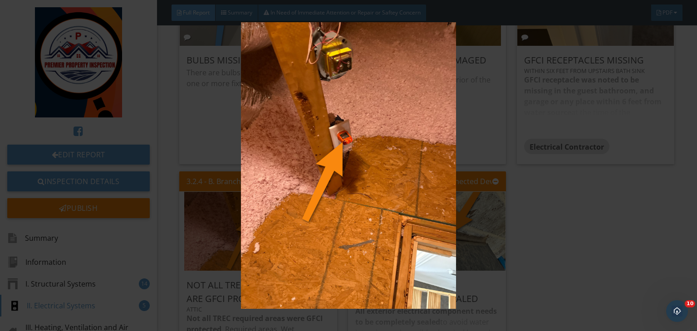
click at [478, 167] on img at bounding box center [348, 165] width 634 height 287
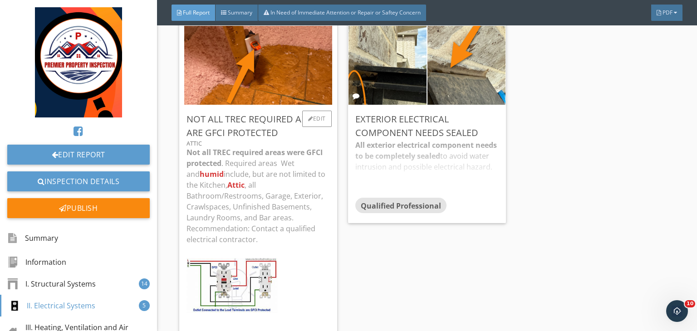
scroll to position [12809, 0]
click at [420, 231] on div "3.2.5 - B. Branch Circuits, Connected Devices, and Fixtures Exterior electrical…" at bounding box center [426, 185] width 165 height 369
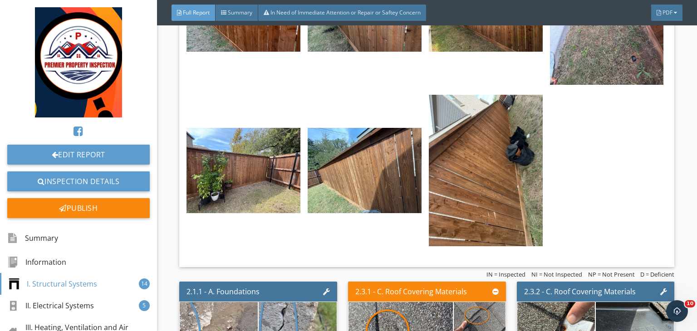
scroll to position [10531, 0]
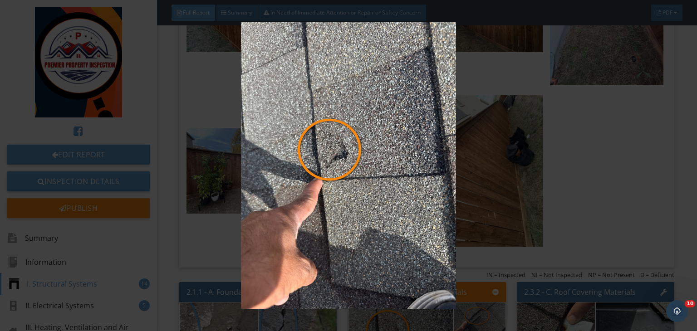
click at [477, 184] on img at bounding box center [348, 165] width 634 height 287
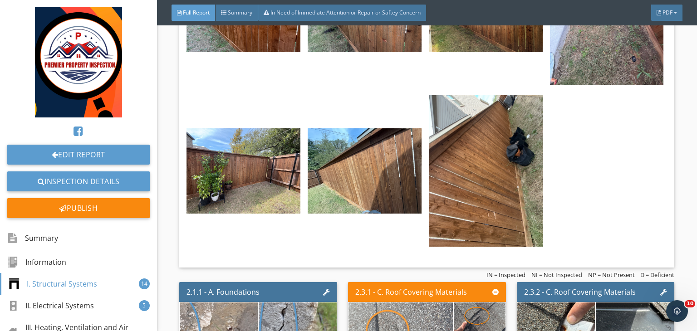
scroll to position [10564, 0]
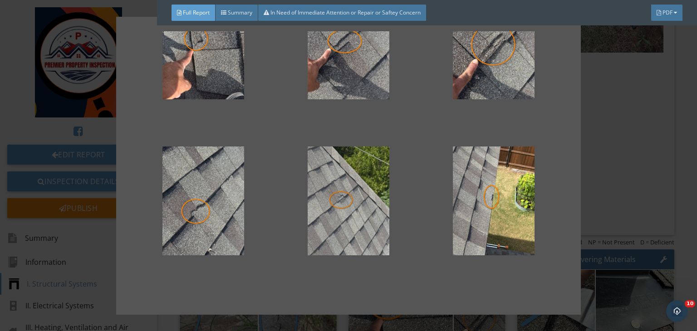
scroll to position [58, 0]
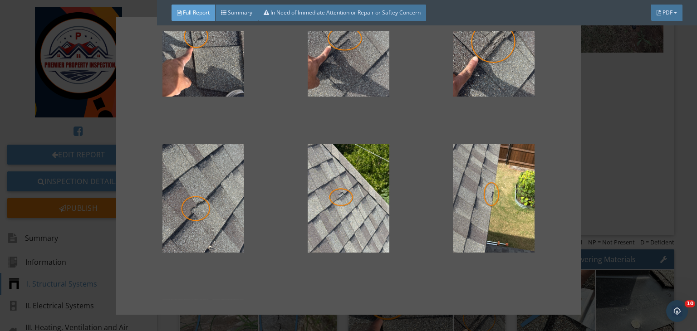
click at [594, 214] on div at bounding box center [348, 165] width 697 height 331
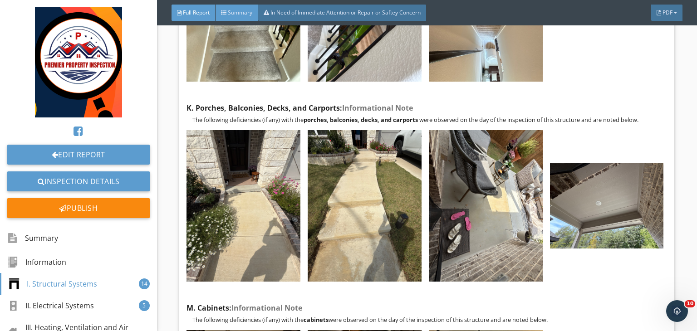
click at [239, 17] on div "Summary" at bounding box center [237, 13] width 43 height 16
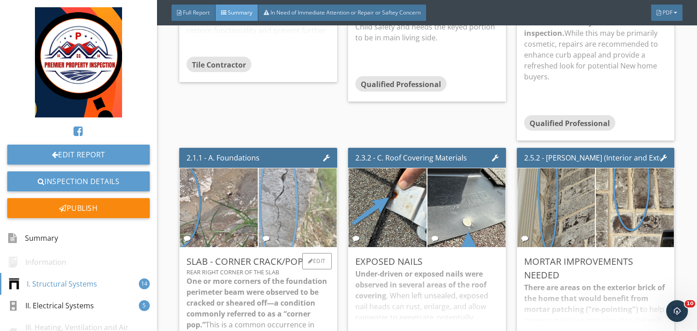
scroll to position [1103, 0]
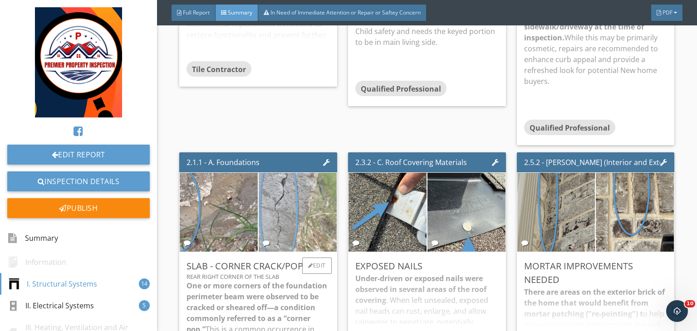
click at [279, 199] on img at bounding box center [298, 211] width 148 height 197
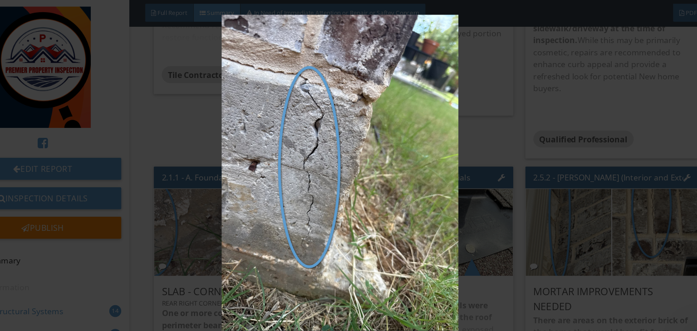
click at [535, 189] on img at bounding box center [348, 158] width 634 height 287
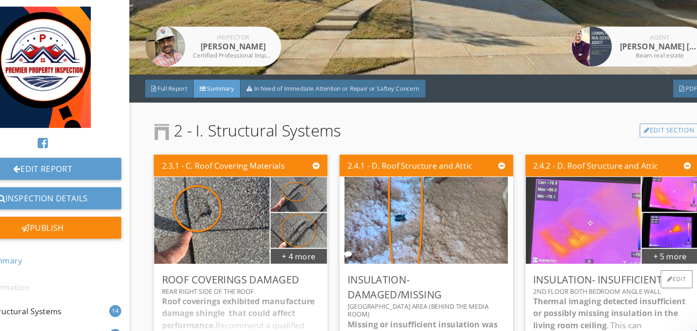
scroll to position [150, 0]
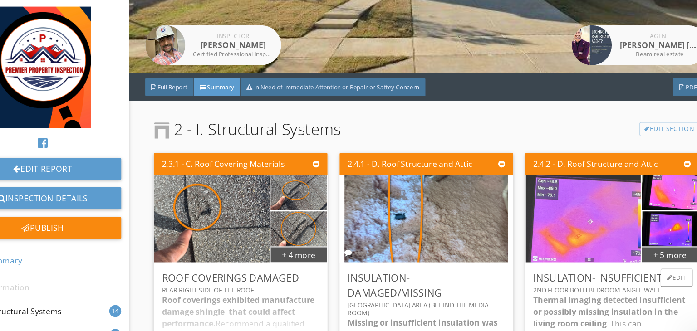
click at [560, 226] on img at bounding box center [569, 200] width 261 height 196
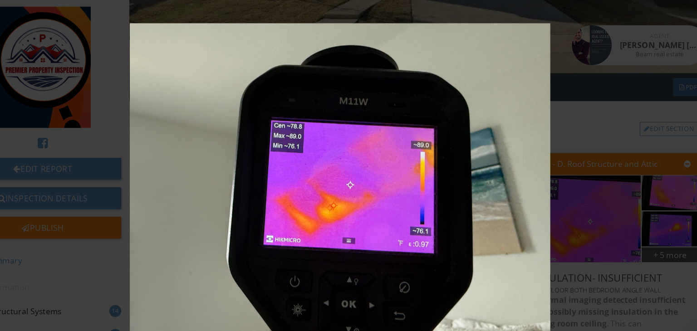
click at [619, 174] on img at bounding box center [348, 165] width 634 height 287
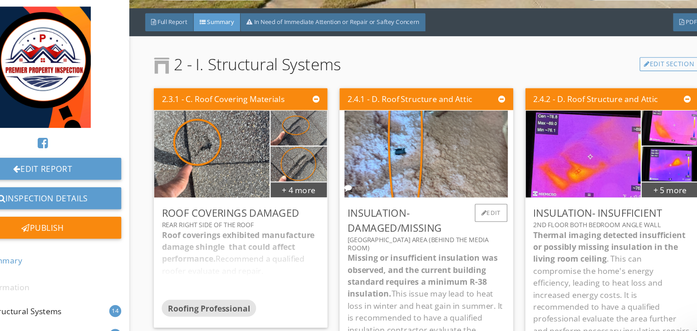
scroll to position [0, 0]
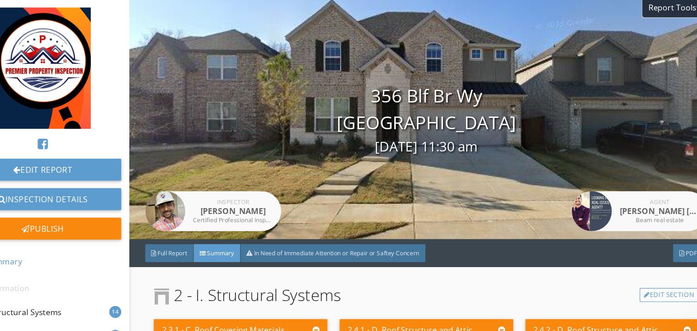
drag, startPoint x: 425, startPoint y: 249, endPoint x: 381, endPoint y: 85, distance: 169.9
click at [381, 85] on div "356 Blf Br Wy [GEOGRAPHIC_DATA] [DATE] 11:30 am" at bounding box center [427, 109] width 540 height 68
click at [662, 229] on span "PDF" at bounding box center [667, 230] width 10 height 8
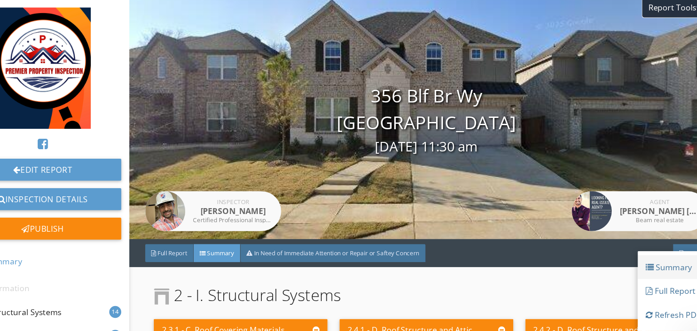
click at [629, 243] on div at bounding box center [629, 243] width 7 height 7
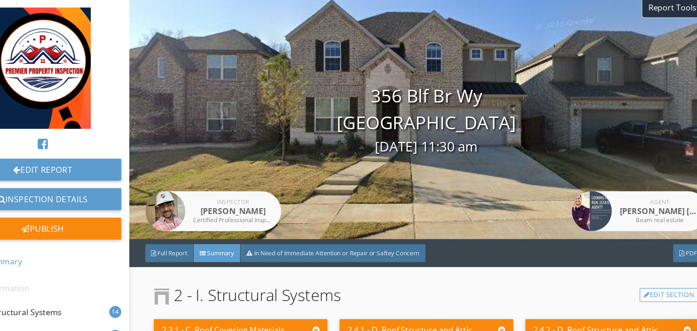
click at [407, 110] on div "356 Blf Br Wy [GEOGRAPHIC_DATA] [DATE] 11:30 am" at bounding box center [427, 109] width 540 height 68
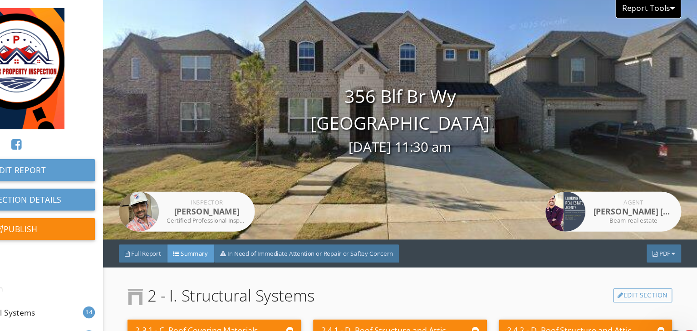
click at [637, 3] on div "Report Tools" at bounding box center [653, 8] width 60 height 17
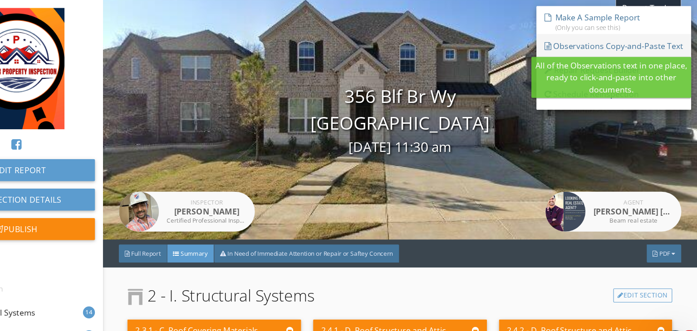
click at [590, 38] on div "Observations Copy-and-Paste Text" at bounding box center [621, 41] width 126 height 11
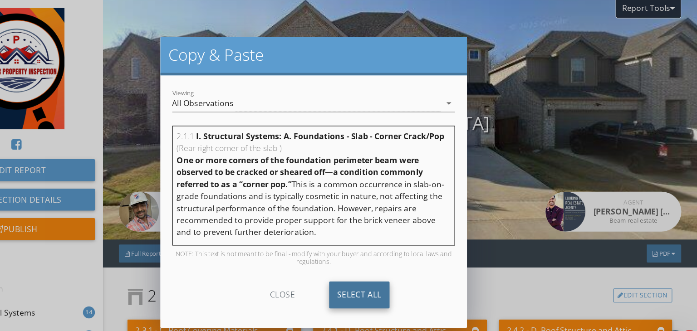
click at [398, 275] on div "Select All" at bounding box center [390, 268] width 55 height 25
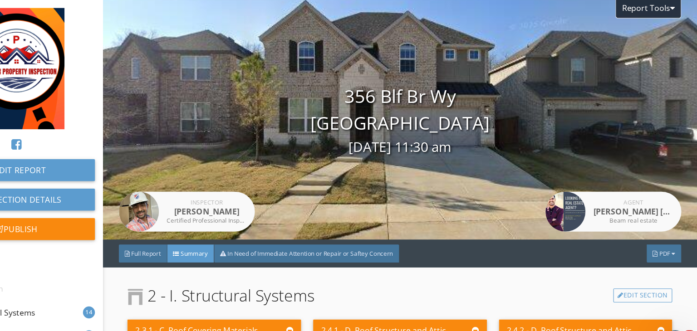
click at [538, 120] on div at bounding box center [348, 165] width 697 height 331
